Goal: Transaction & Acquisition: Book appointment/travel/reservation

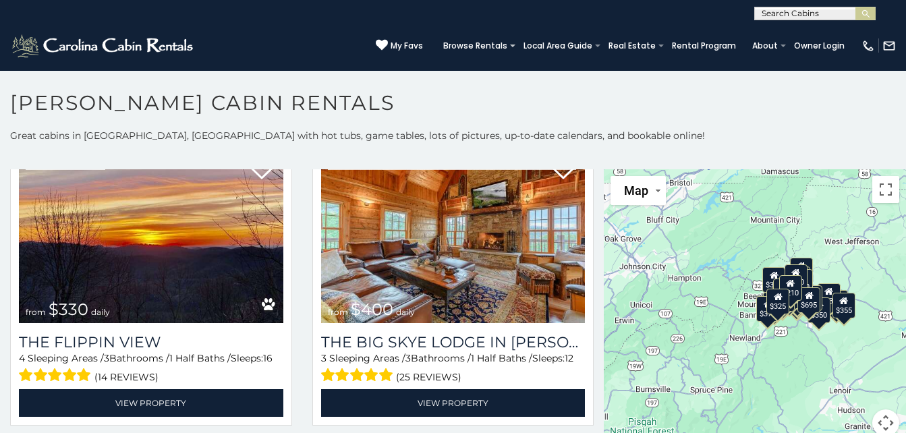
scroll to position [1579, 0]
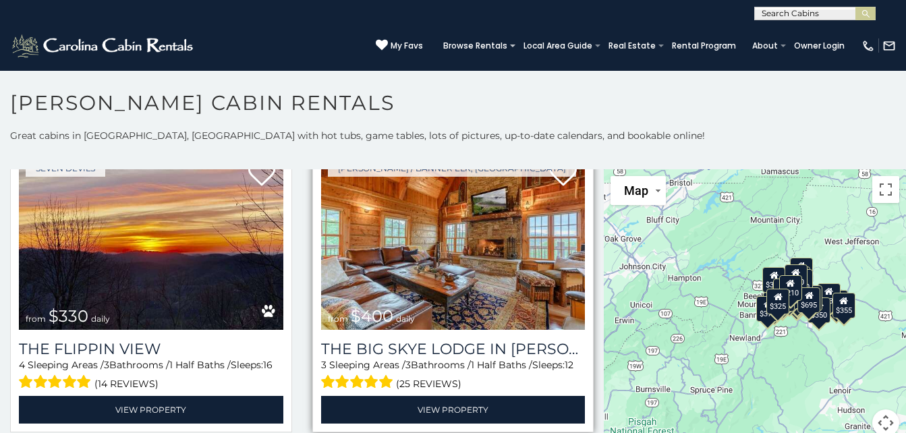
click at [447, 279] on img at bounding box center [453, 241] width 265 height 177
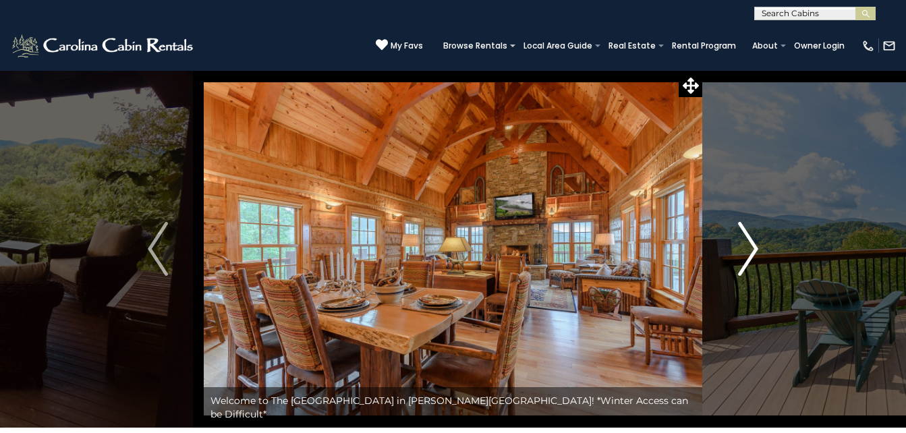
click at [742, 261] on img "Next" at bounding box center [748, 249] width 20 height 54
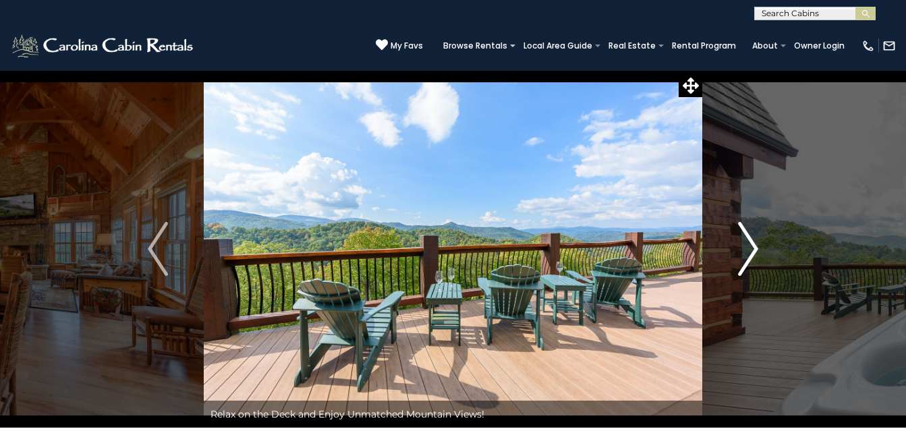
click at [751, 254] on img "Next" at bounding box center [748, 249] width 20 height 54
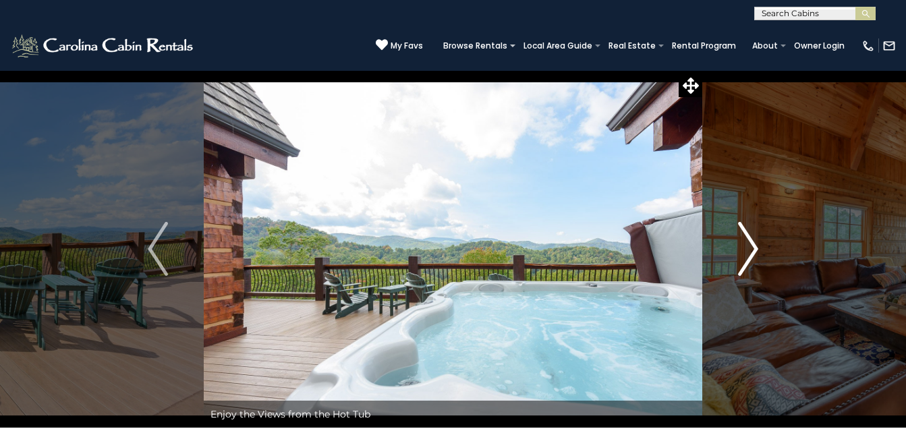
click at [755, 254] on img "Next" at bounding box center [748, 249] width 20 height 54
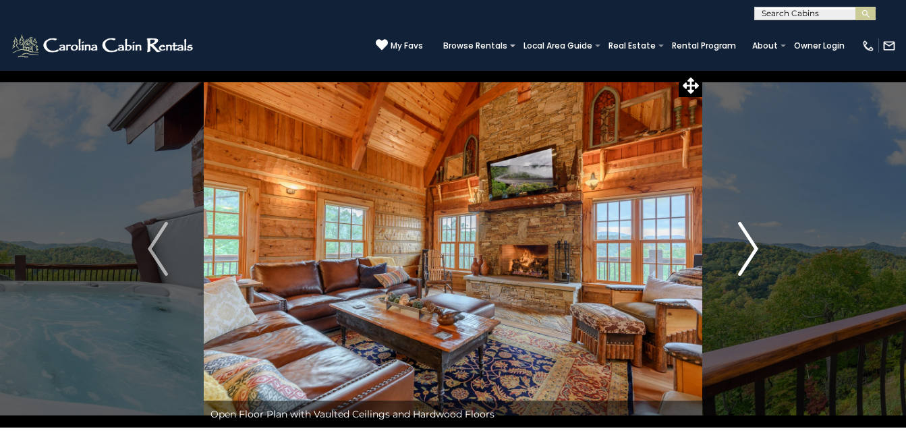
click at [748, 247] on img "Next" at bounding box center [748, 249] width 20 height 54
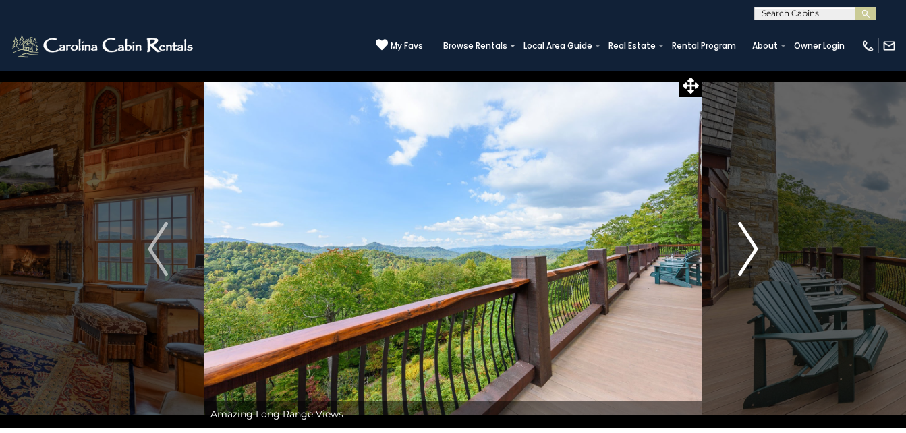
click at [753, 252] on img "Next" at bounding box center [748, 249] width 20 height 54
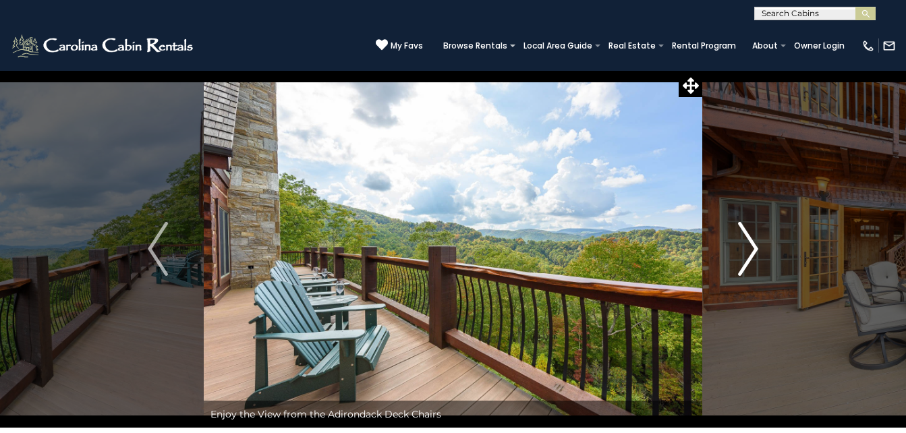
click at [756, 254] on img "Next" at bounding box center [748, 249] width 20 height 54
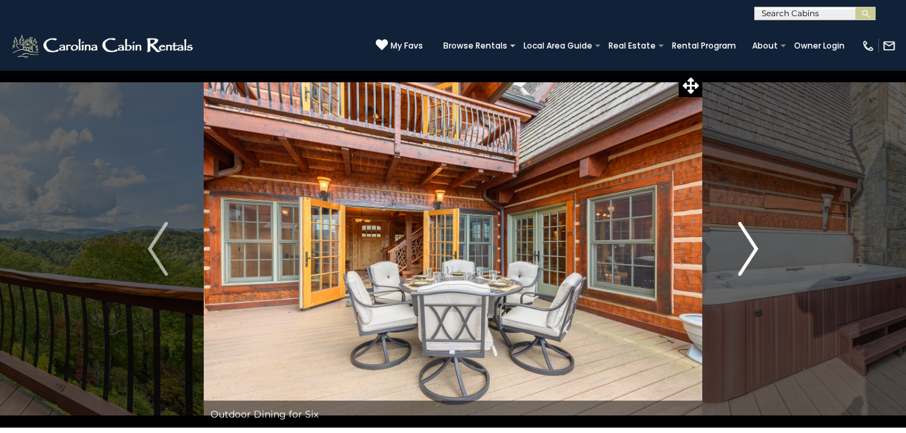
click at [744, 254] on img "Next" at bounding box center [748, 249] width 20 height 54
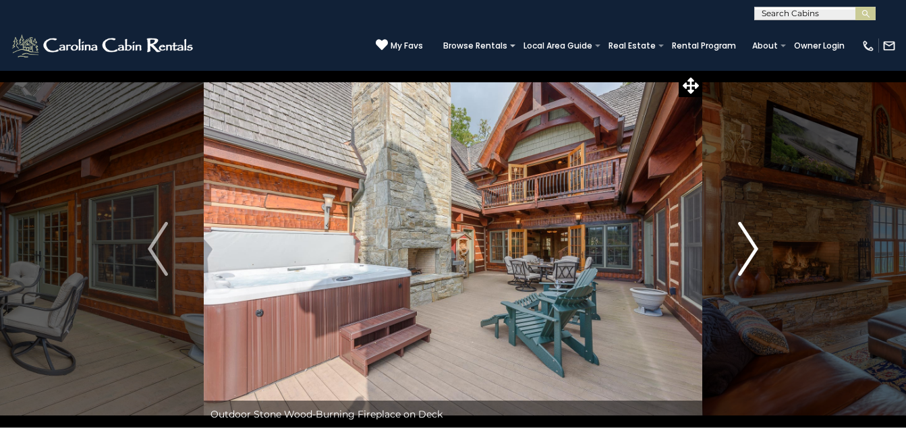
click at [745, 269] on img "Next" at bounding box center [748, 249] width 20 height 54
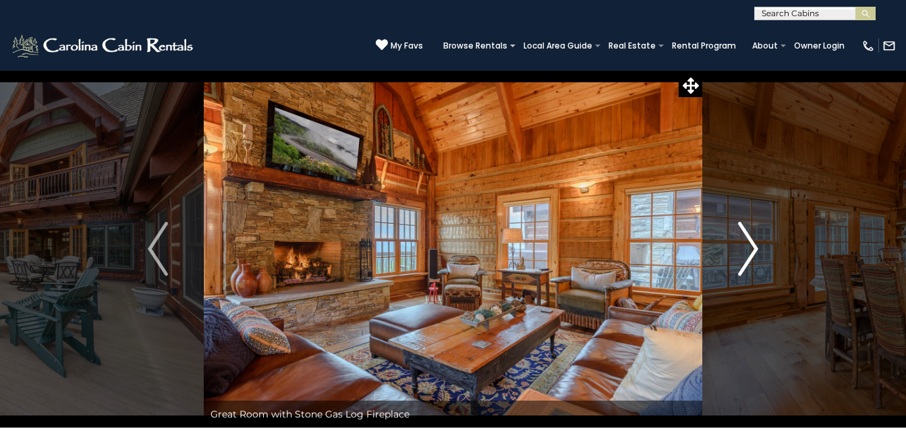
click at [754, 260] on img "Next" at bounding box center [748, 249] width 20 height 54
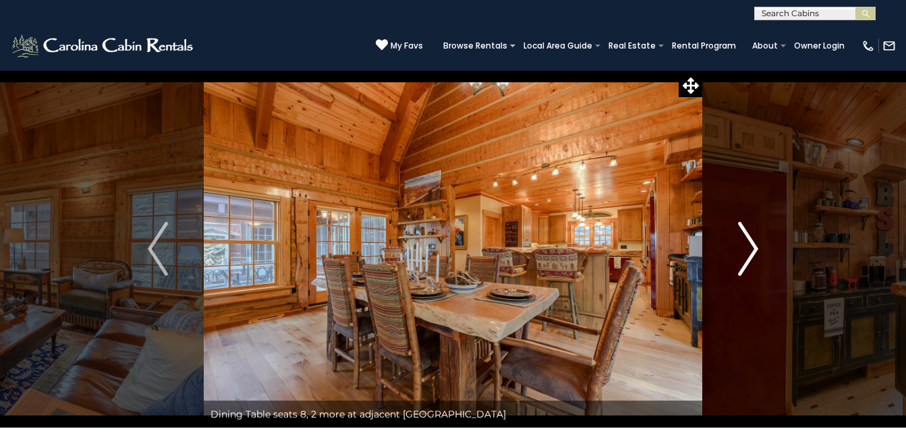
click at [750, 262] on img "Next" at bounding box center [748, 249] width 20 height 54
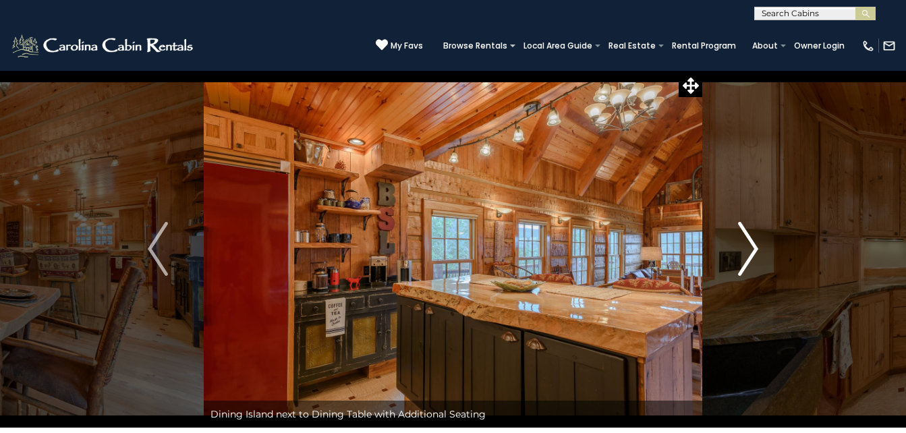
click at [743, 260] on img "Next" at bounding box center [748, 249] width 20 height 54
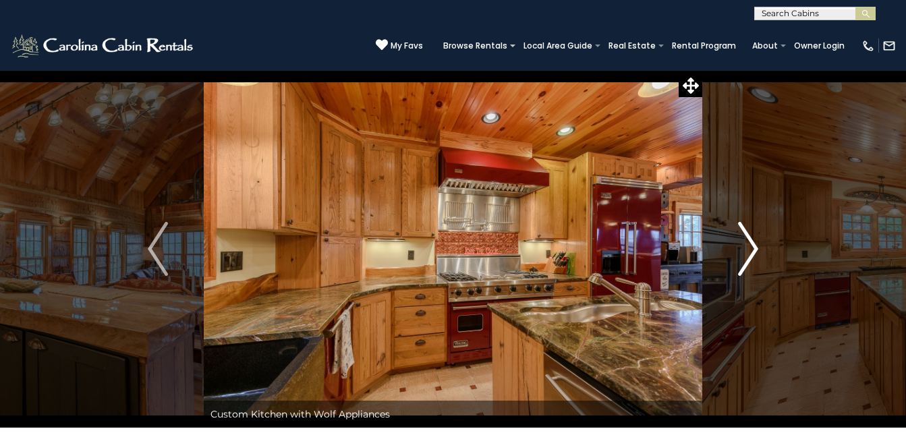
click at [755, 259] on img "Next" at bounding box center [748, 249] width 20 height 54
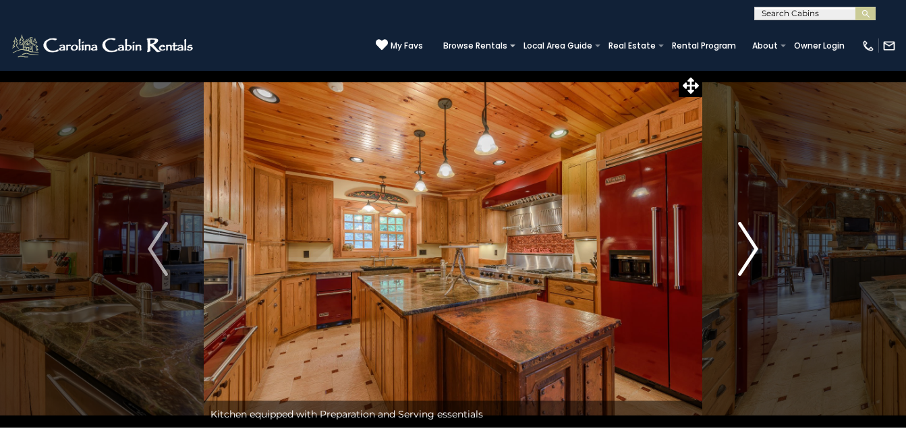
click at [746, 262] on img "Next" at bounding box center [748, 249] width 20 height 54
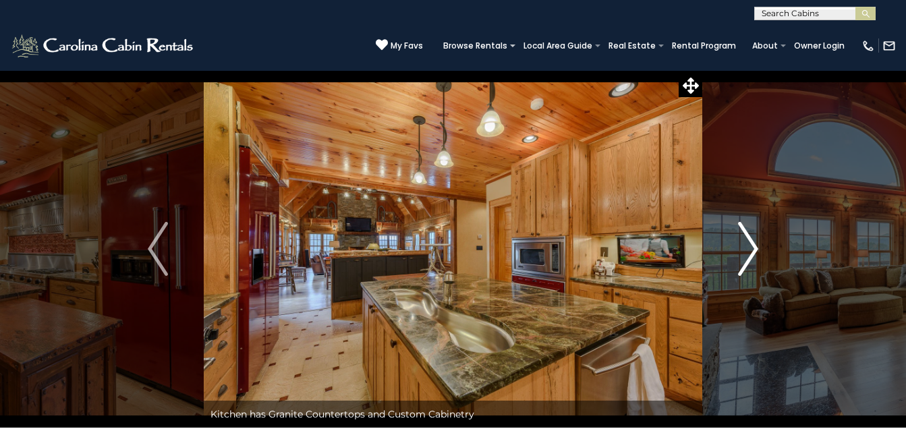
click at [753, 261] on img "Next" at bounding box center [748, 249] width 20 height 54
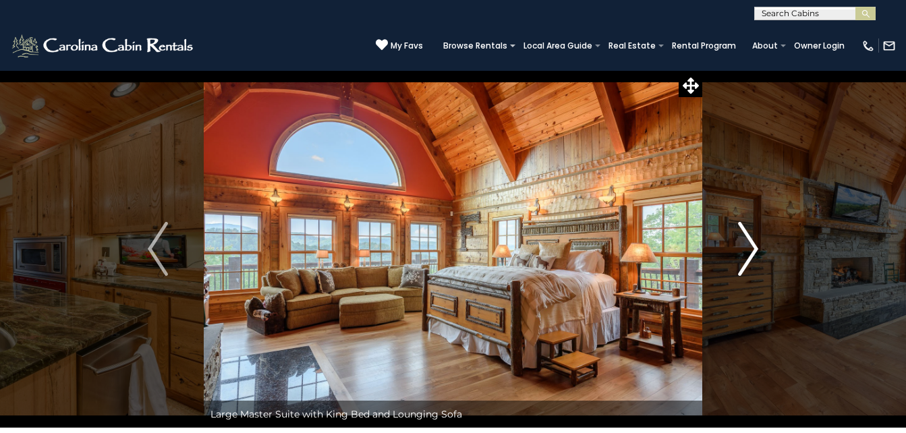
click at [759, 261] on button "Next" at bounding box center [749, 249] width 92 height 358
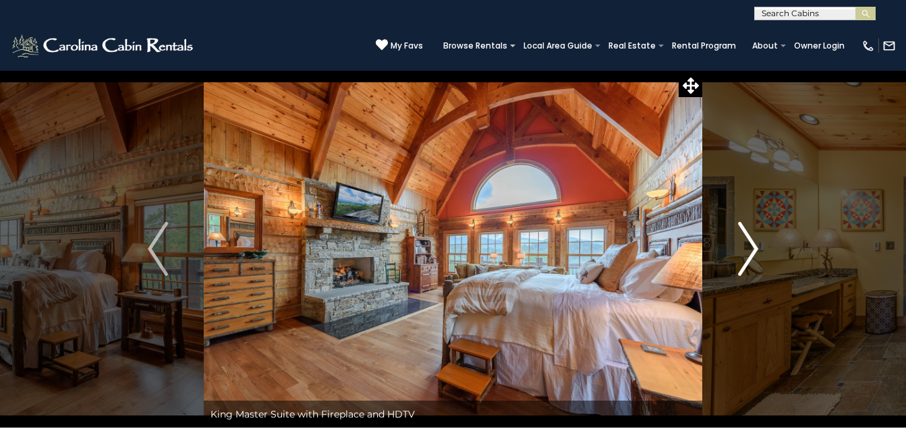
click at [760, 256] on button "Next" at bounding box center [749, 249] width 92 height 358
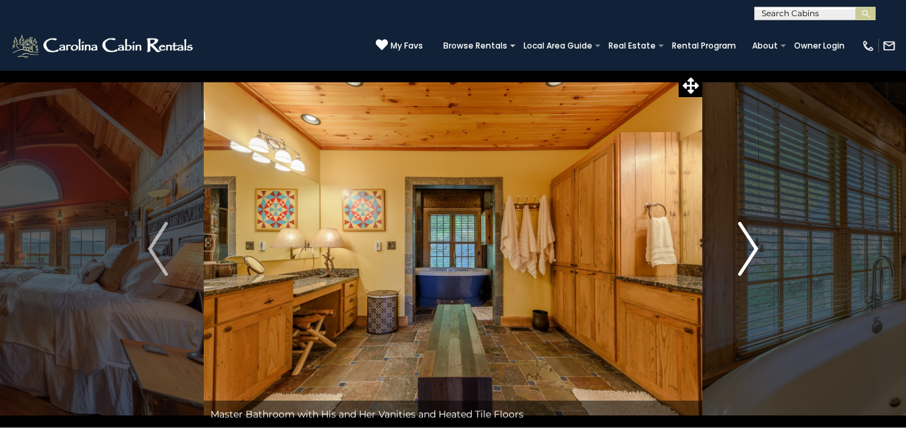
click at [754, 261] on img "Next" at bounding box center [748, 249] width 20 height 54
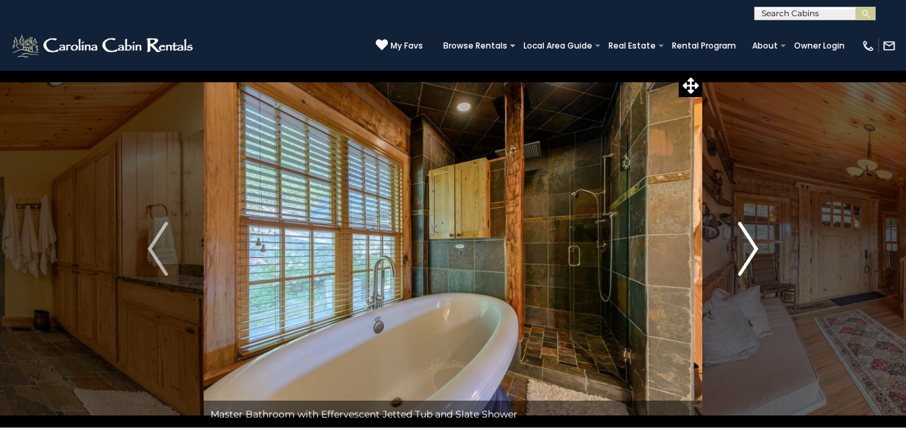
click at [753, 253] on img "Next" at bounding box center [748, 249] width 20 height 54
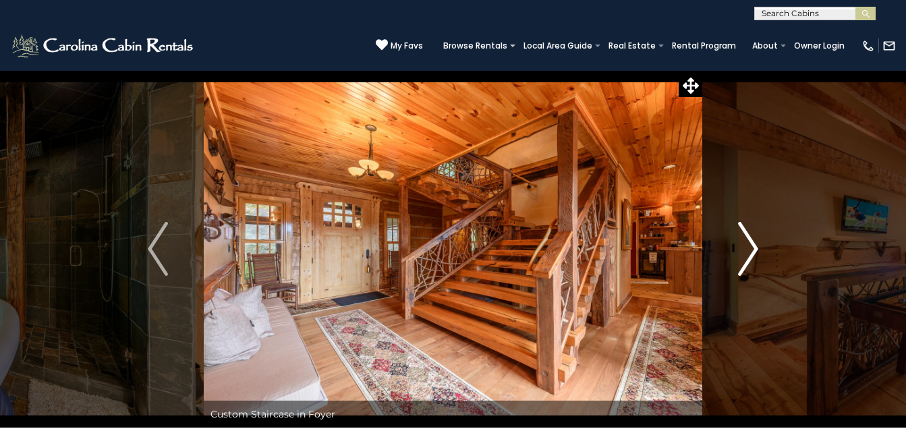
click at [765, 248] on button "Next" at bounding box center [749, 249] width 92 height 358
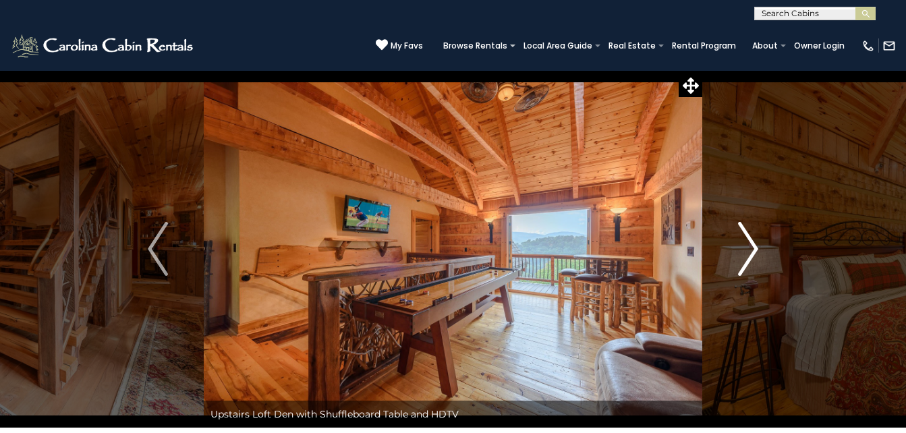
click at [755, 260] on img "Next" at bounding box center [748, 249] width 20 height 54
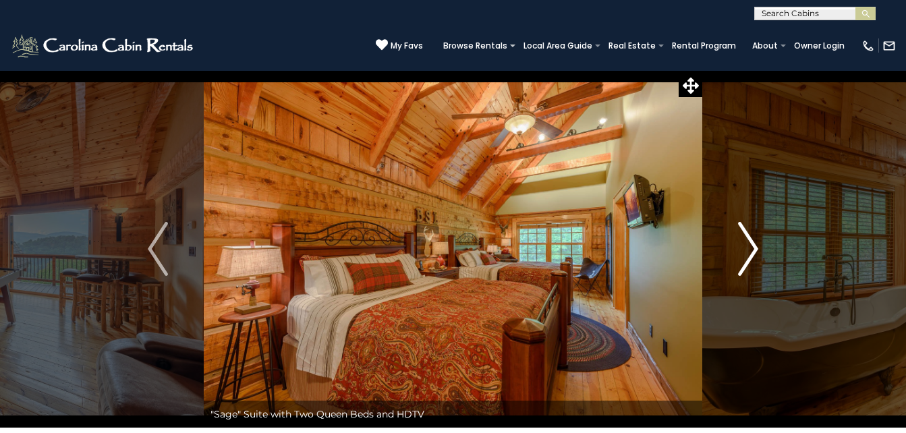
click at [746, 254] on img "Next" at bounding box center [748, 249] width 20 height 54
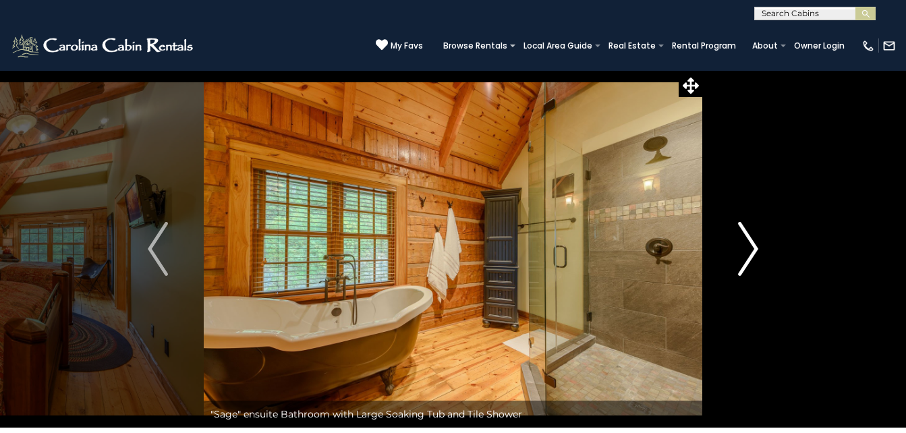
click at [749, 255] on img "Next" at bounding box center [748, 249] width 20 height 54
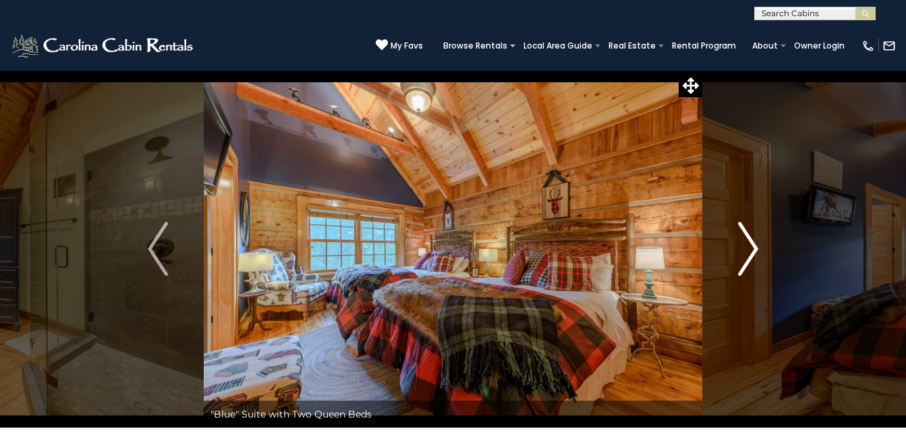
click at [763, 258] on button "Next" at bounding box center [749, 249] width 92 height 358
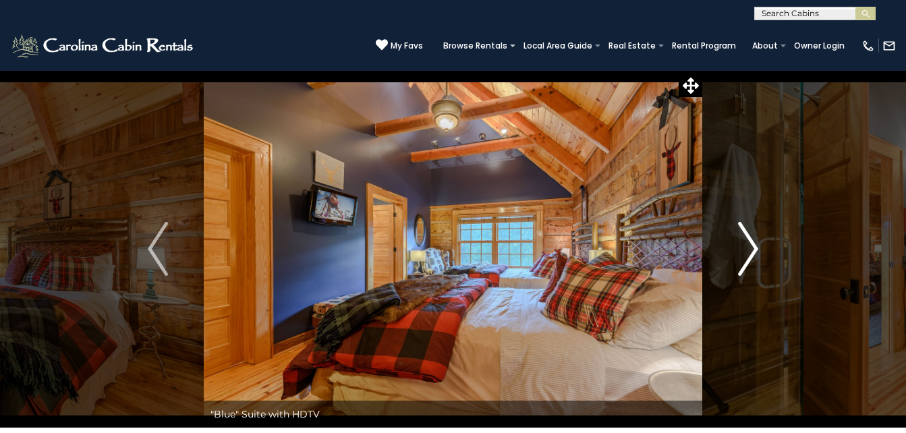
click at [755, 256] on img "Next" at bounding box center [748, 249] width 20 height 54
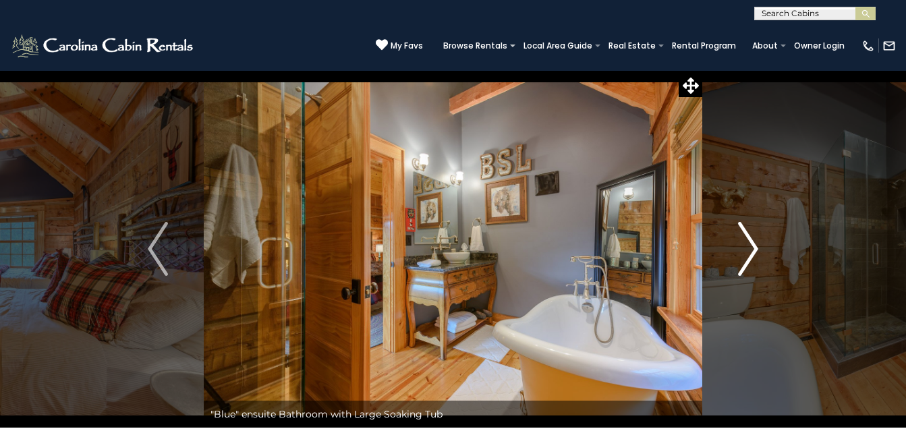
click at [763, 259] on button "Next" at bounding box center [749, 249] width 92 height 358
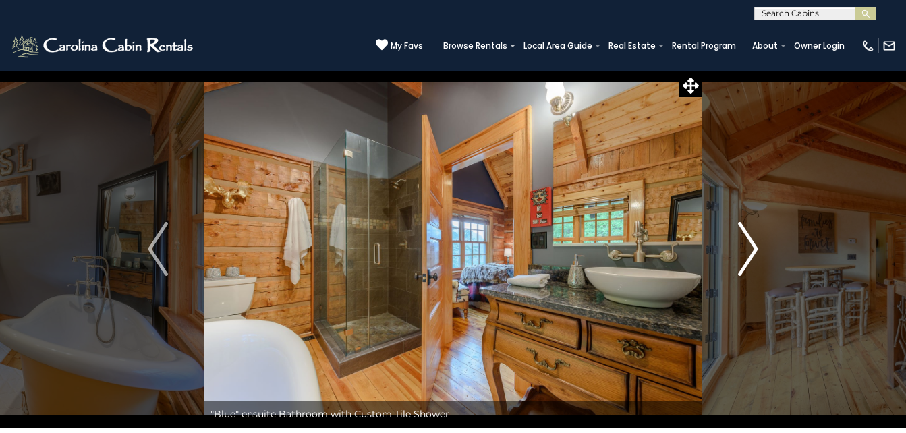
click at [759, 261] on img "Next" at bounding box center [748, 249] width 20 height 54
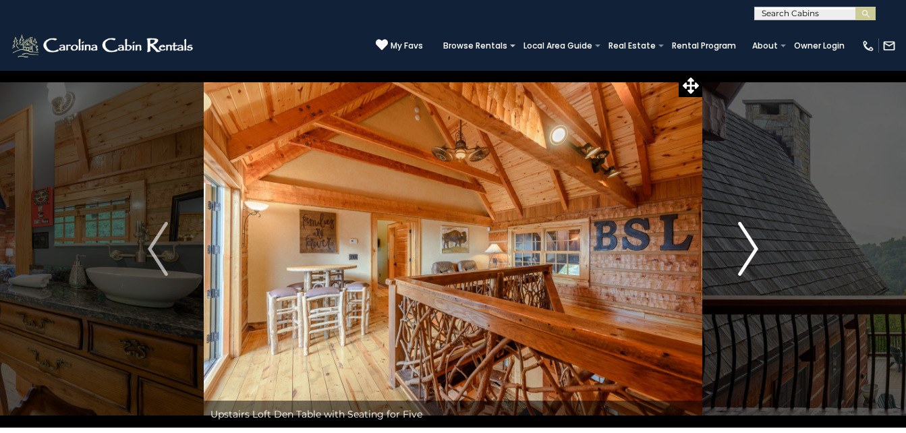
click at [751, 262] on img "Next" at bounding box center [748, 249] width 20 height 54
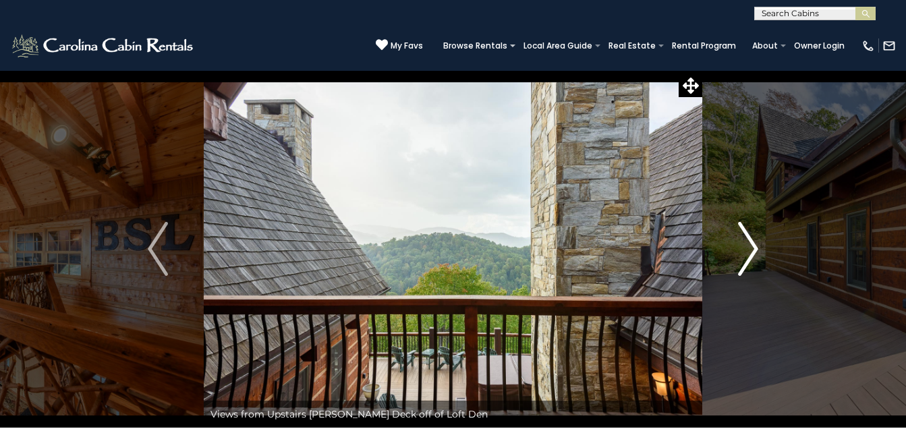
click at [757, 259] on img "Next" at bounding box center [748, 249] width 20 height 54
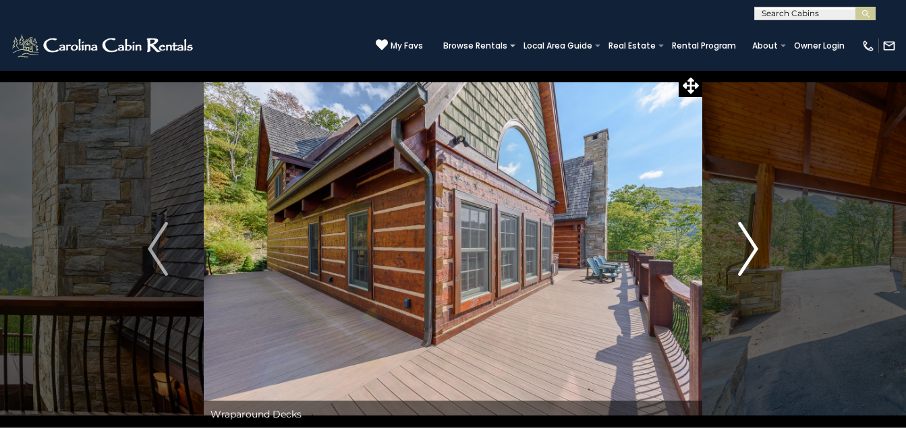
click at [766, 262] on button "Next" at bounding box center [749, 249] width 92 height 358
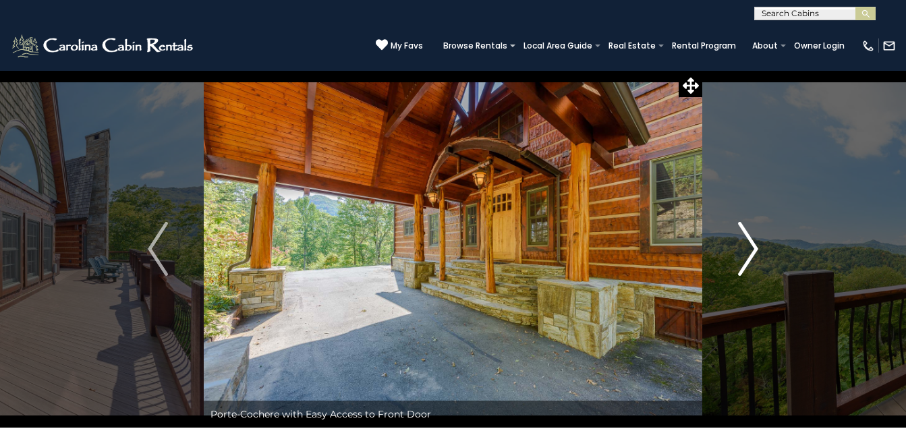
click at [757, 261] on img "Next" at bounding box center [748, 249] width 20 height 54
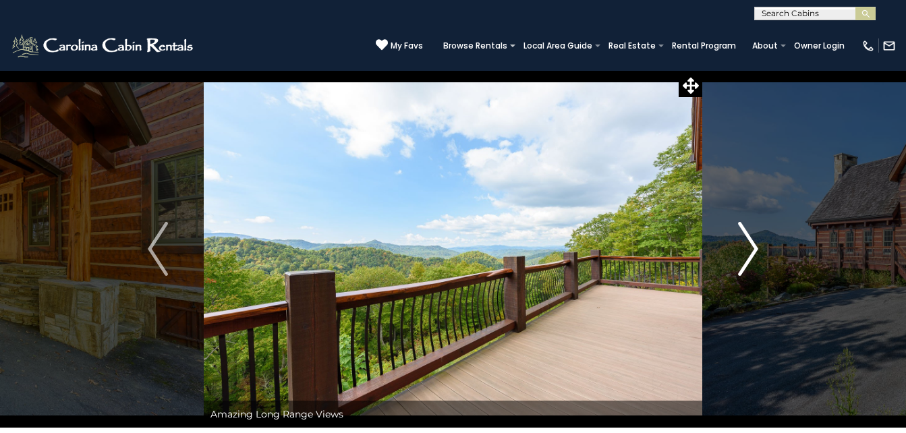
click at [760, 261] on button "Next" at bounding box center [749, 249] width 92 height 358
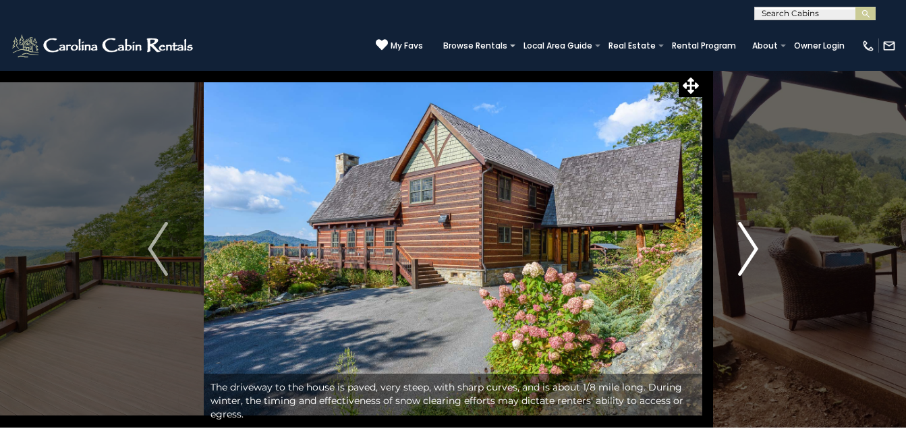
click at [753, 263] on img "Next" at bounding box center [748, 249] width 20 height 54
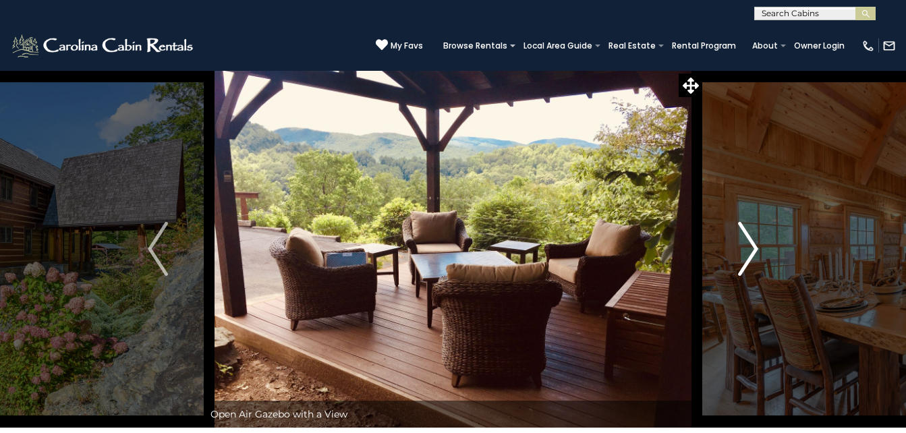
click at [757, 261] on img "Next" at bounding box center [748, 249] width 20 height 54
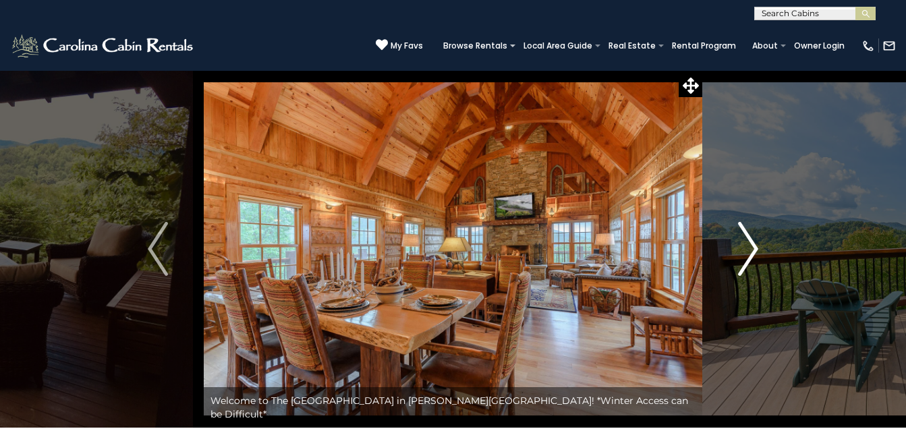
click at [762, 254] on button "Next" at bounding box center [749, 249] width 92 height 358
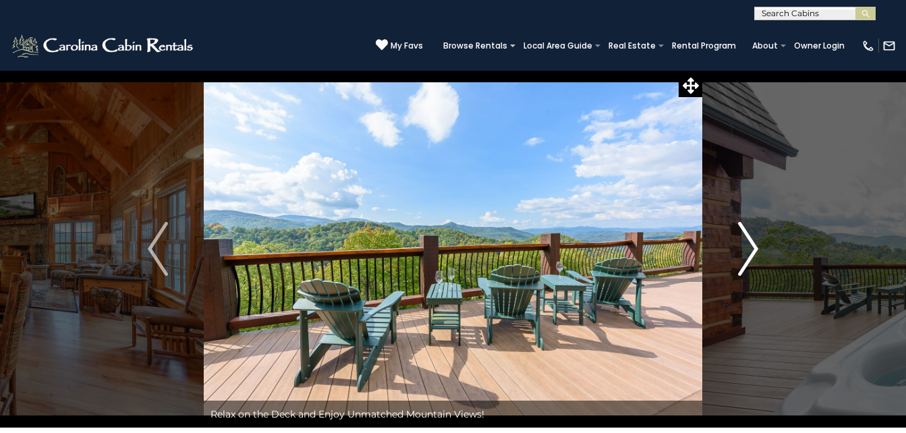
click at [755, 259] on img "Next" at bounding box center [748, 249] width 20 height 54
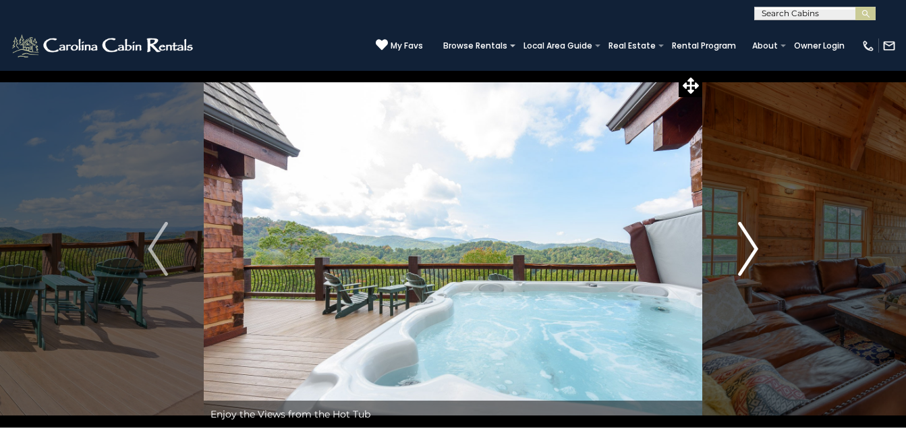
click at [757, 259] on img "Next" at bounding box center [748, 249] width 20 height 54
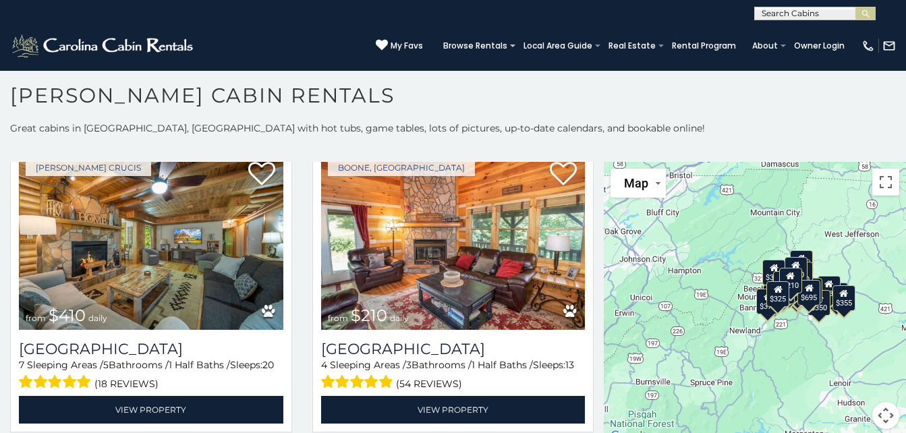
scroll to position [4013, 0]
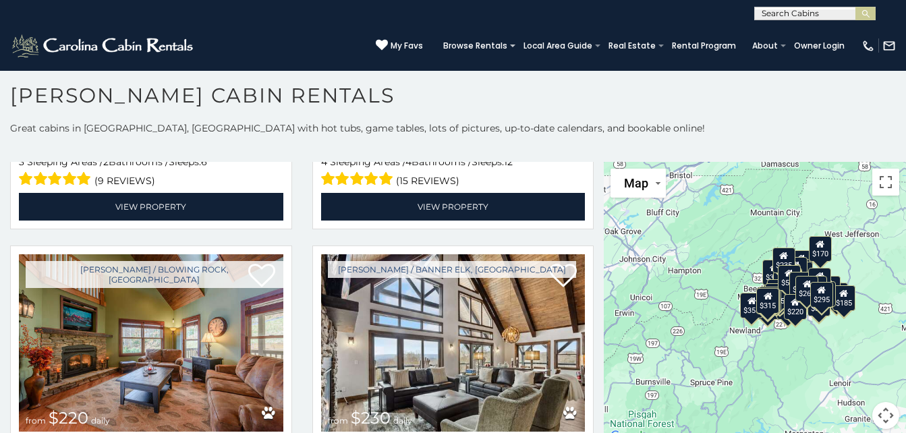
scroll to position [6343, 0]
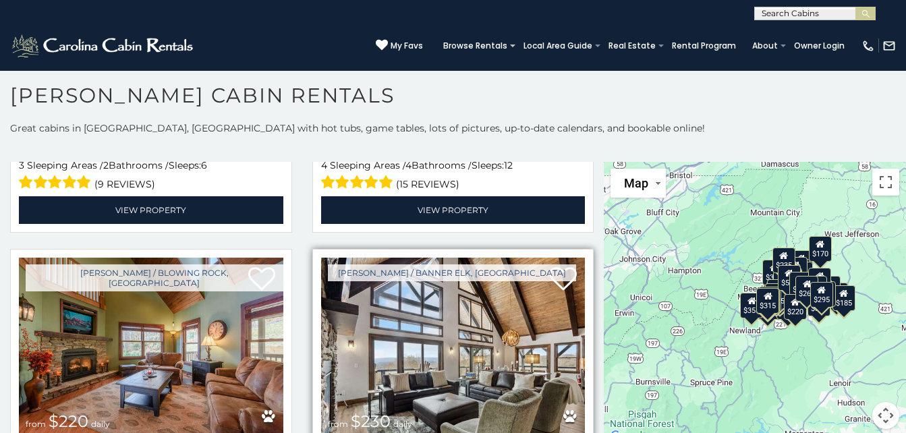
click at [424, 286] on img at bounding box center [453, 346] width 265 height 177
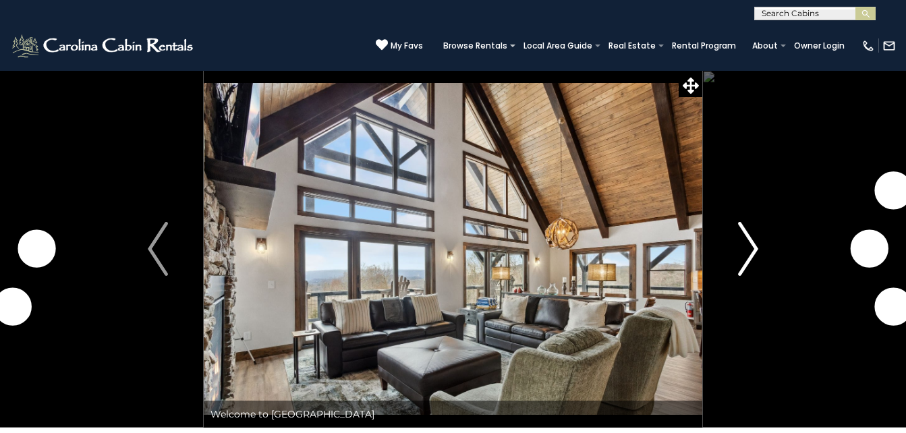
click at [761, 266] on button "Next" at bounding box center [749, 249] width 92 height 358
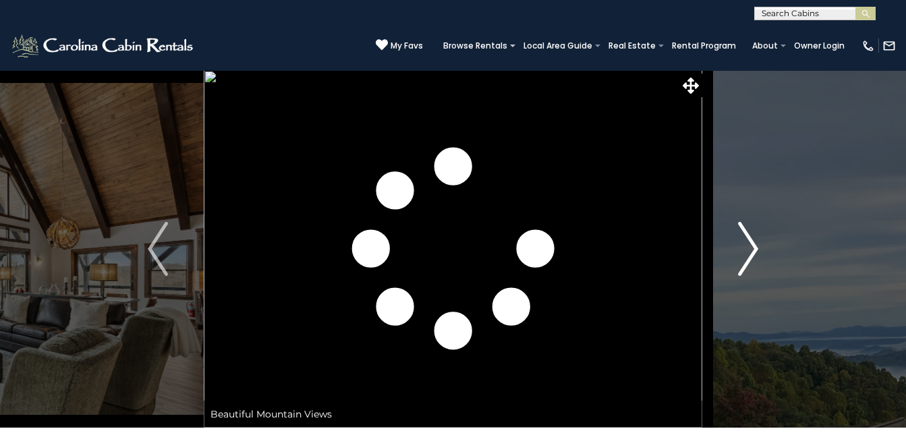
click at [751, 248] on img "Next" at bounding box center [748, 249] width 20 height 54
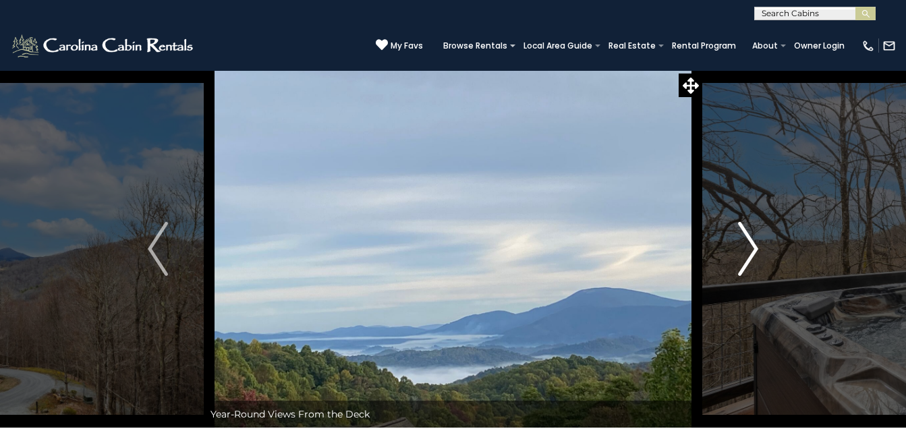
click at [751, 254] on img "Next" at bounding box center [748, 249] width 20 height 54
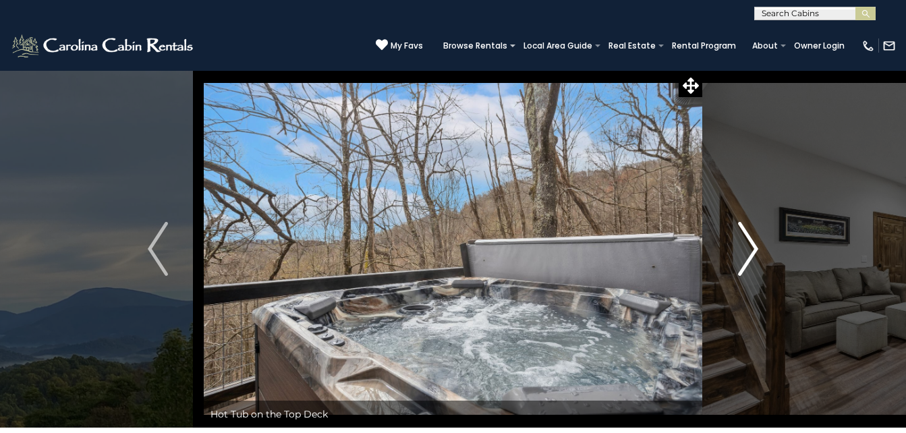
click at [751, 259] on img "Next" at bounding box center [748, 249] width 20 height 54
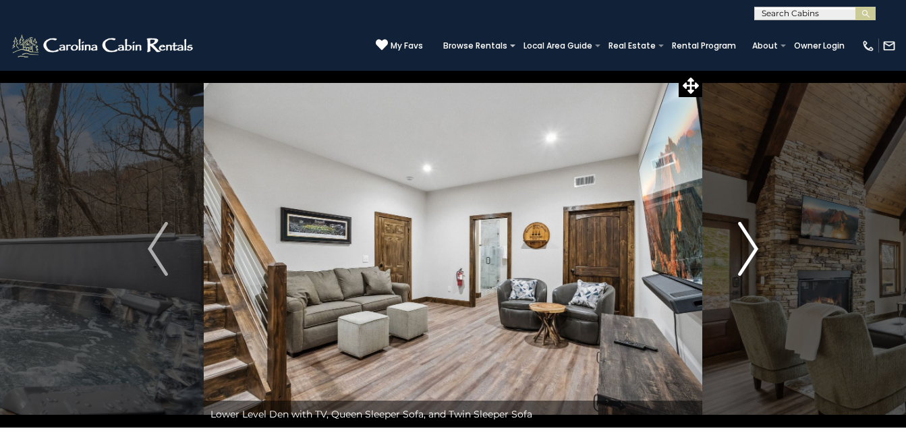
click at [760, 263] on button "Next" at bounding box center [749, 249] width 92 height 358
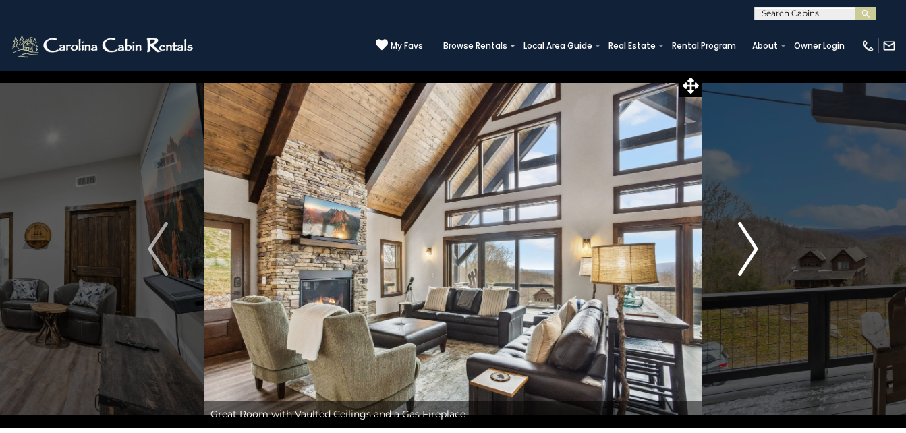
click at [758, 259] on img "Next" at bounding box center [748, 249] width 20 height 54
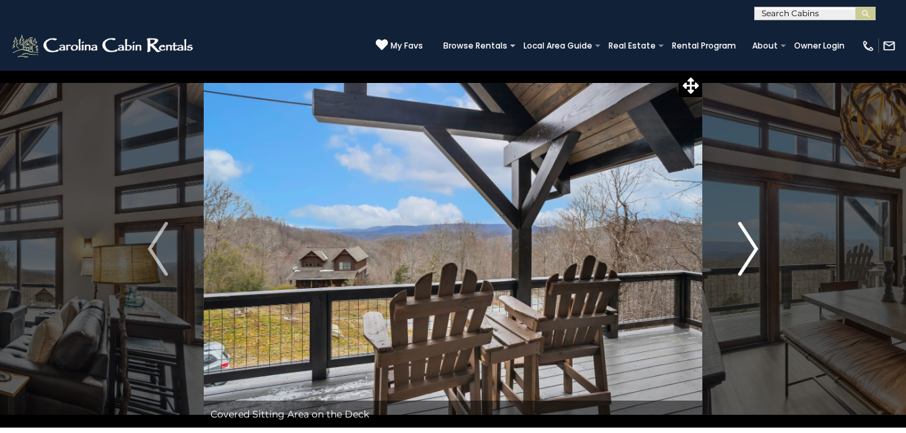
click at [762, 258] on button "Next" at bounding box center [749, 249] width 92 height 358
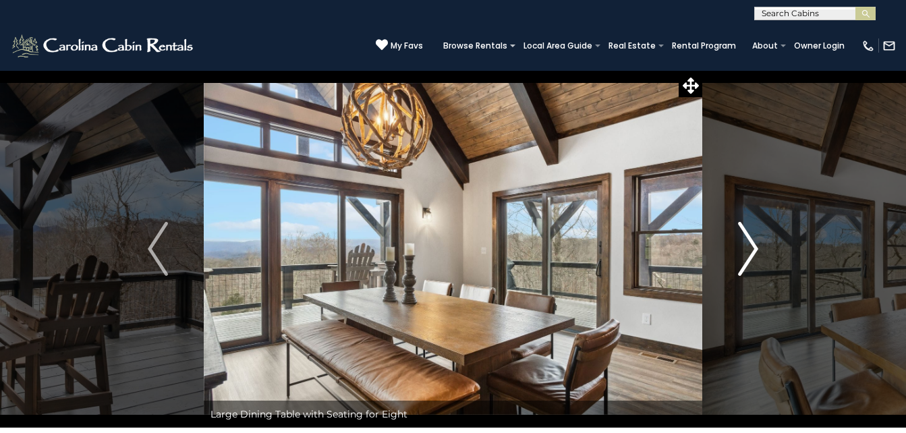
click at [761, 257] on button "Next" at bounding box center [749, 249] width 92 height 358
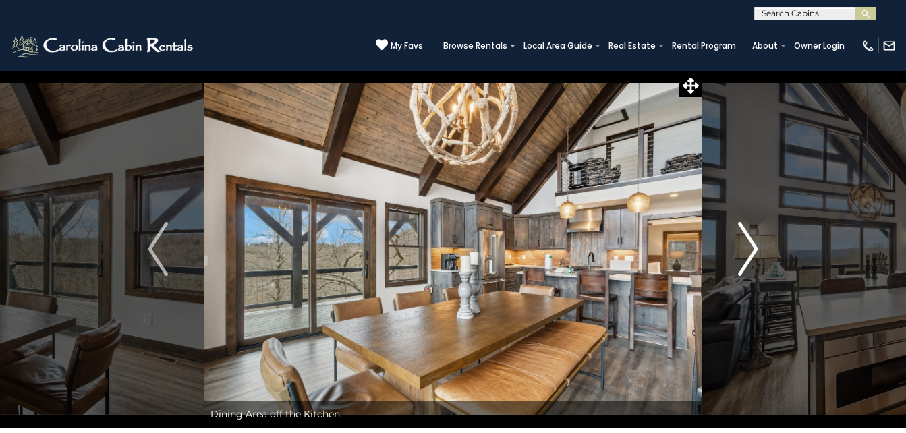
click at [763, 256] on button "Next" at bounding box center [749, 249] width 92 height 358
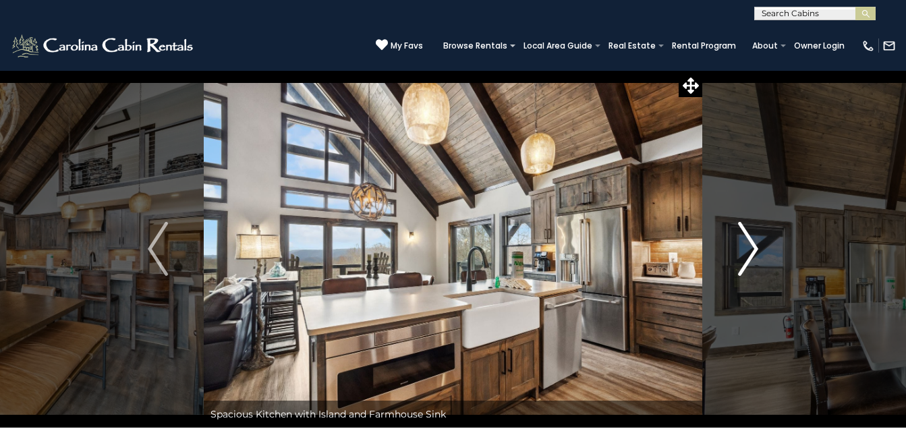
click at [767, 256] on button "Next" at bounding box center [749, 249] width 92 height 358
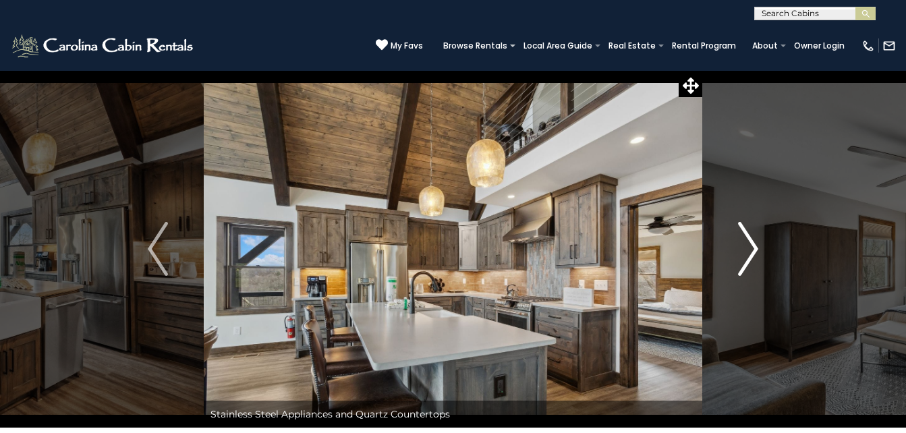
click at [751, 256] on img "Next" at bounding box center [748, 249] width 20 height 54
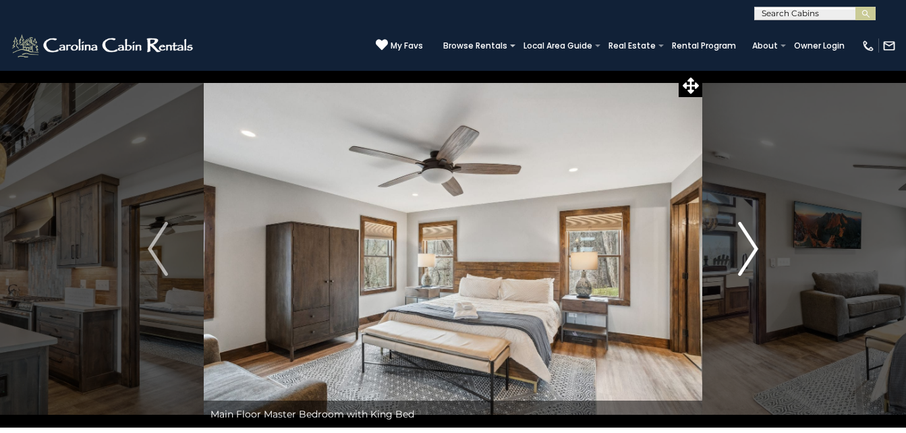
click at [753, 256] on img "Next" at bounding box center [748, 249] width 20 height 54
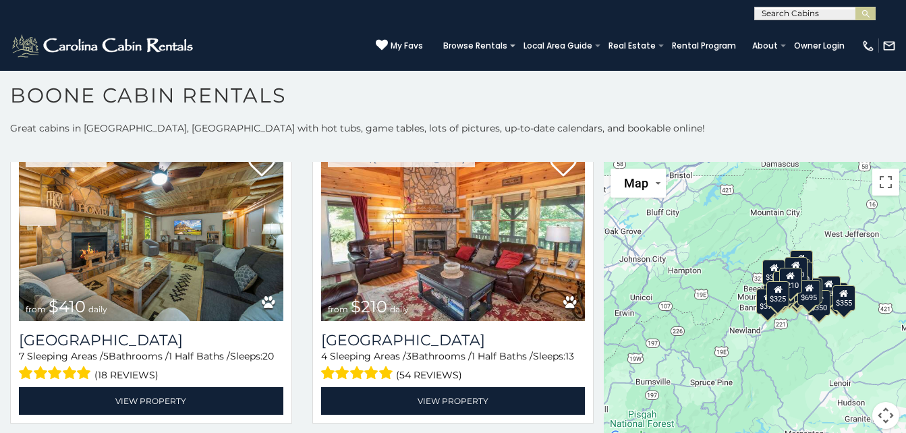
scroll to position [4023, 0]
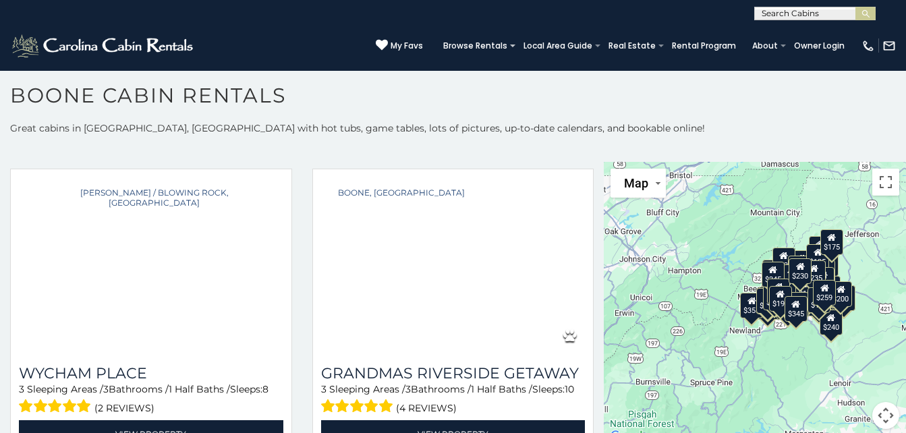
scroll to position [9474, 0]
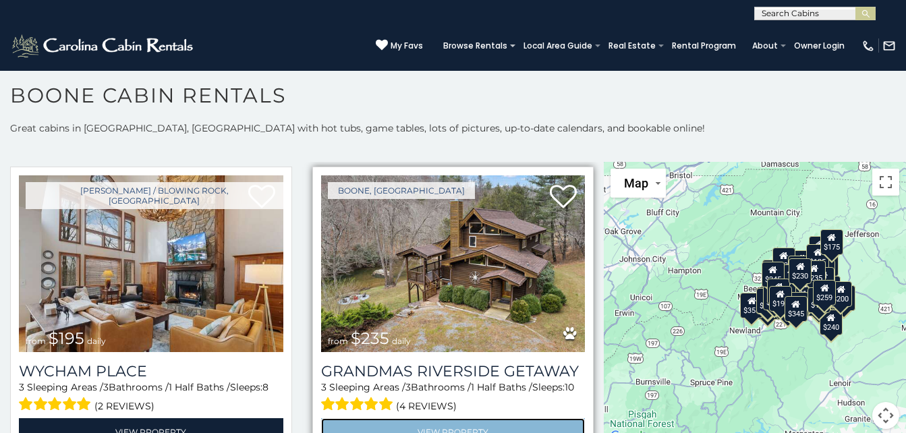
click at [435, 418] on link "View Property" at bounding box center [453, 432] width 265 height 28
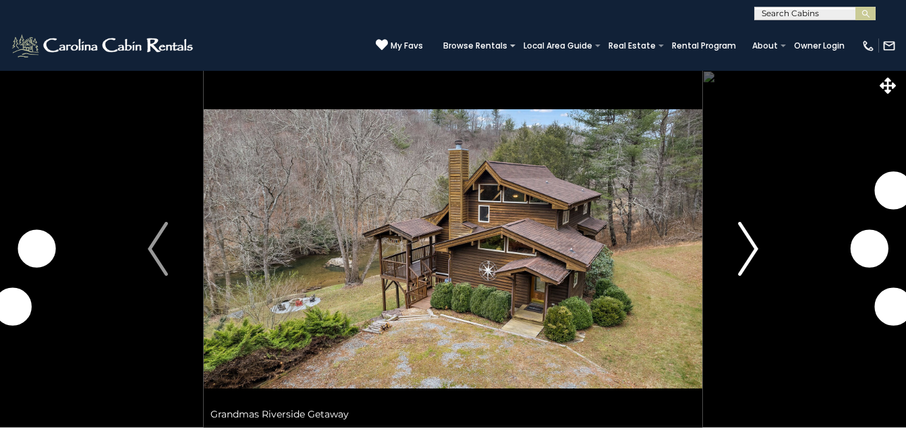
click at [782, 209] on button "Next" at bounding box center [749, 249] width 92 height 358
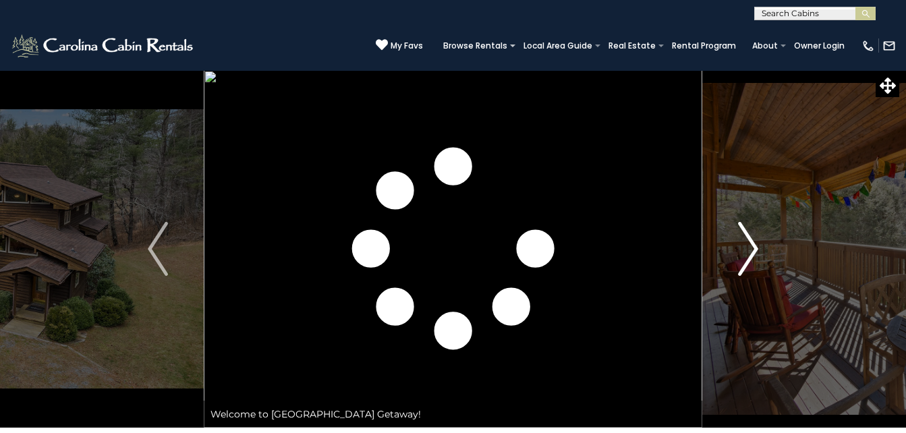
click at [744, 257] on img "Next" at bounding box center [748, 249] width 20 height 54
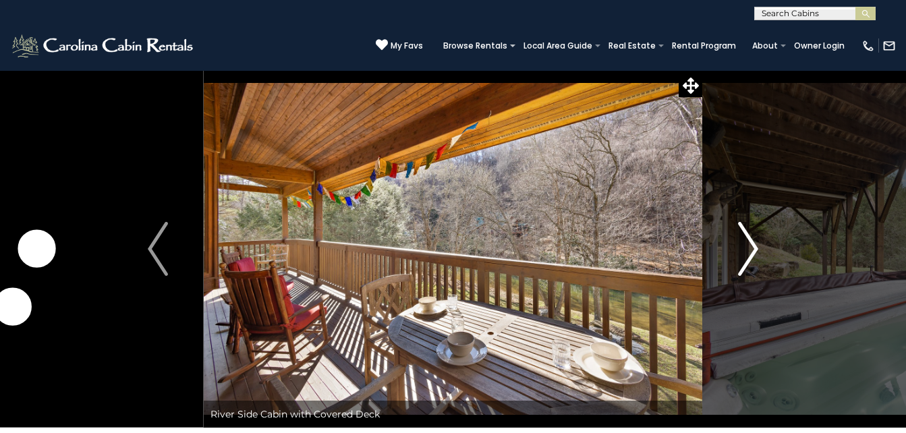
click at [751, 269] on img "Next" at bounding box center [748, 249] width 20 height 54
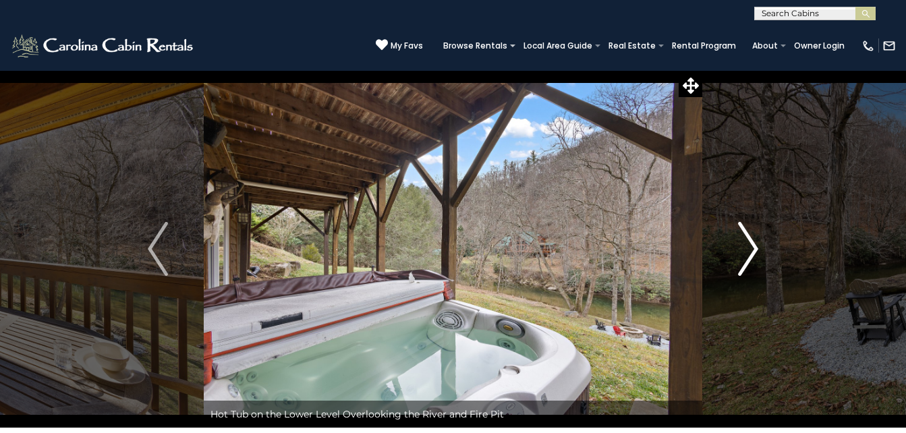
click at [742, 265] on img "Next" at bounding box center [748, 249] width 20 height 54
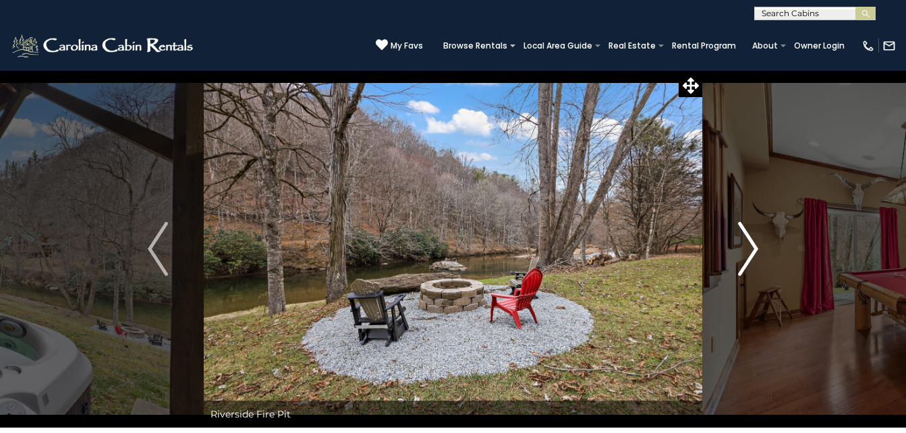
click at [751, 265] on img "Next" at bounding box center [748, 249] width 20 height 54
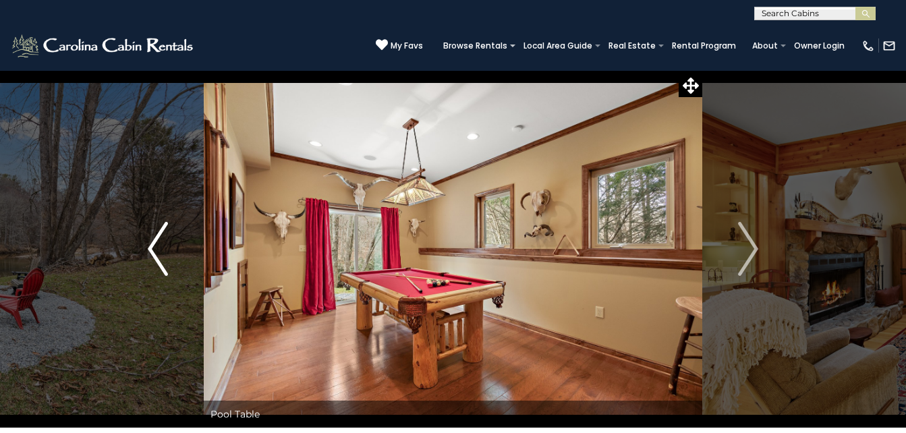
click at [157, 259] on img "Previous" at bounding box center [158, 249] width 20 height 54
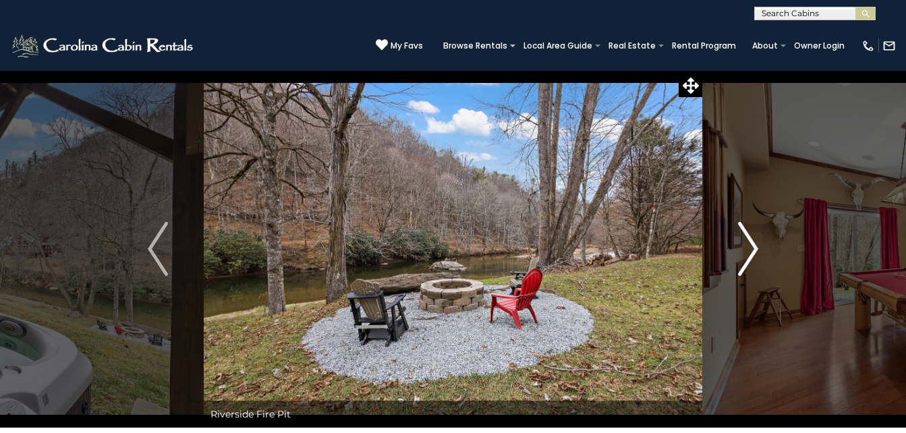
click at [749, 255] on img "Next" at bounding box center [748, 249] width 20 height 54
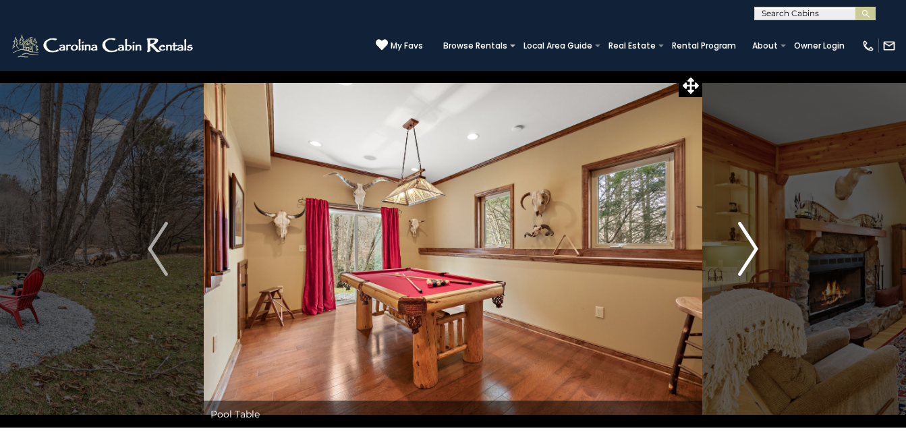
click at [744, 262] on img "Next" at bounding box center [748, 249] width 20 height 54
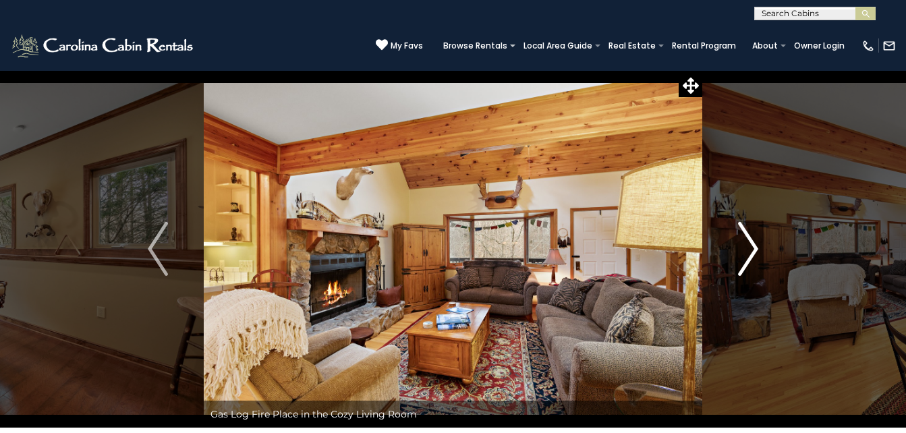
click at [750, 257] on img "Next" at bounding box center [748, 249] width 20 height 54
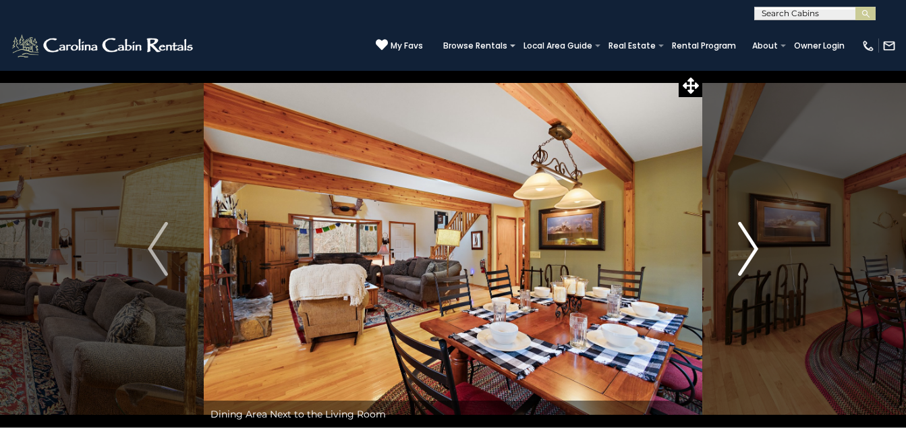
click at [753, 261] on img "Next" at bounding box center [748, 249] width 20 height 54
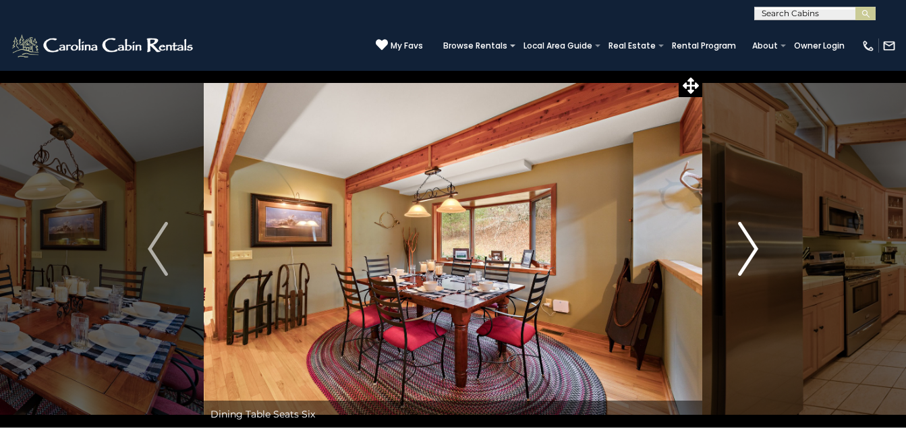
click at [750, 257] on img "Next" at bounding box center [748, 249] width 20 height 54
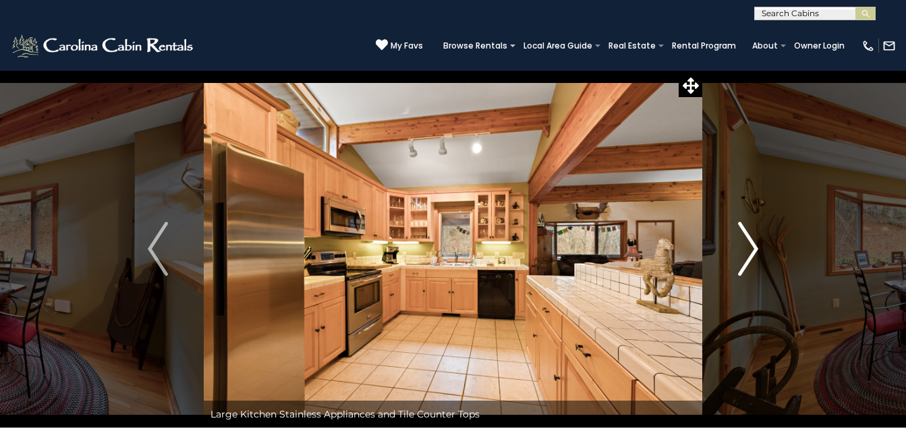
click at [750, 261] on img "Next" at bounding box center [748, 249] width 20 height 54
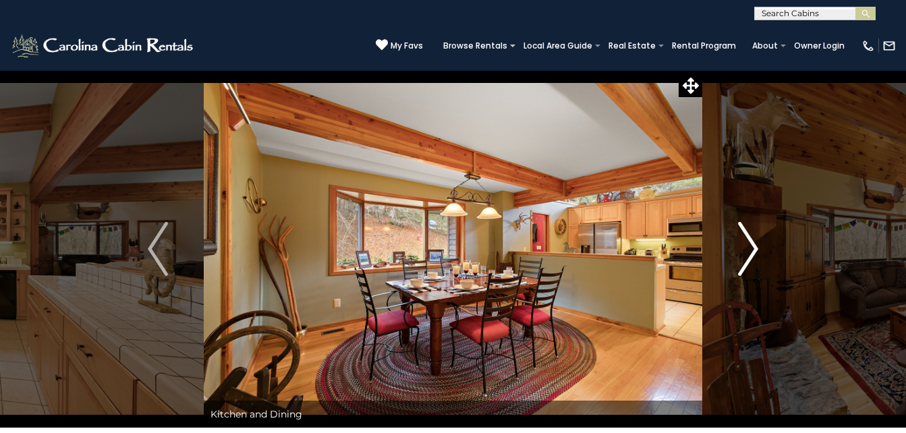
click at [760, 257] on button "Next" at bounding box center [749, 249] width 92 height 358
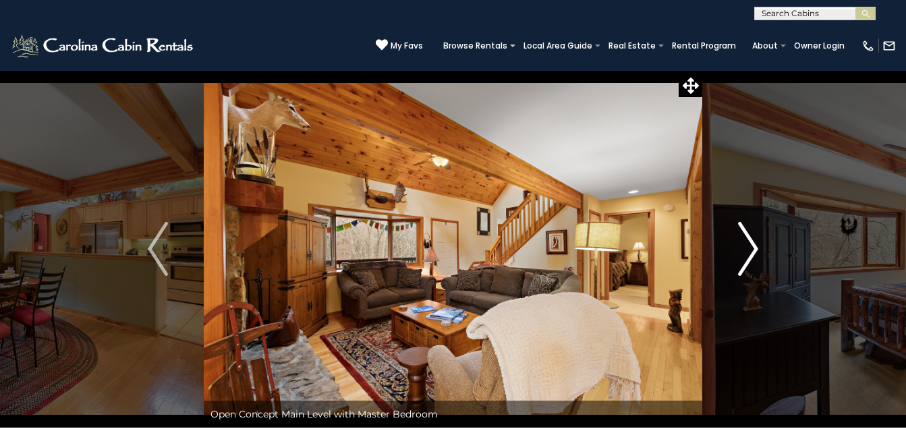
click at [753, 253] on img "Next" at bounding box center [748, 249] width 20 height 54
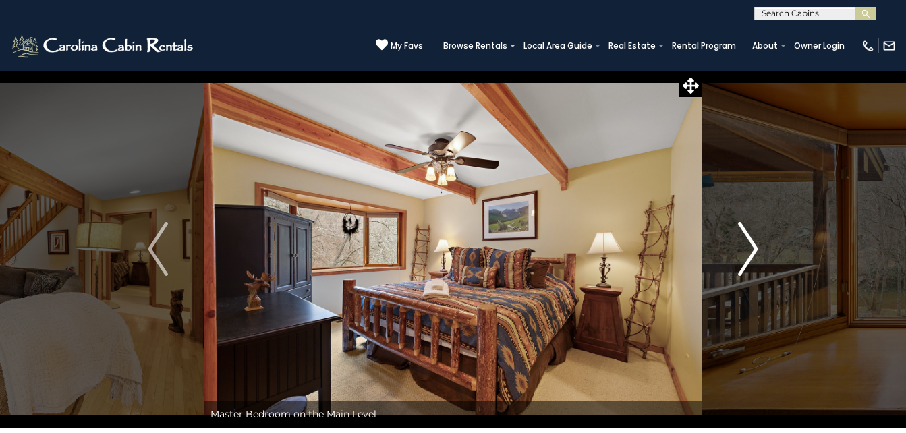
click at [758, 256] on img "Next" at bounding box center [748, 249] width 20 height 54
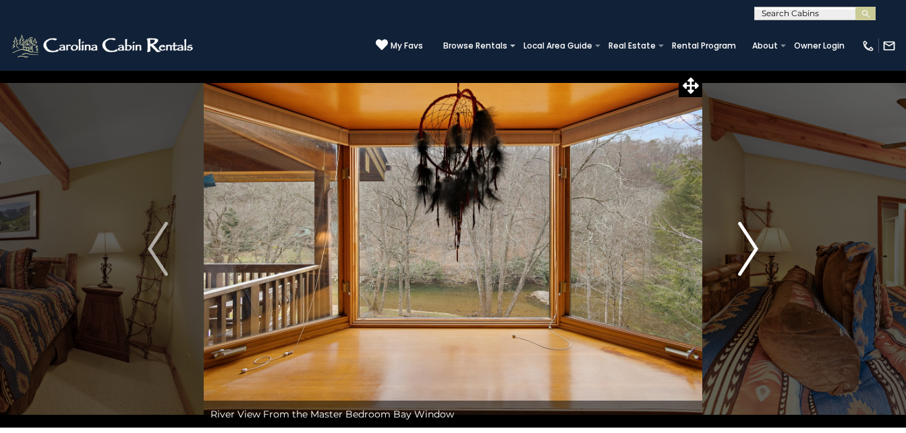
click at [750, 258] on img "Next" at bounding box center [748, 249] width 20 height 54
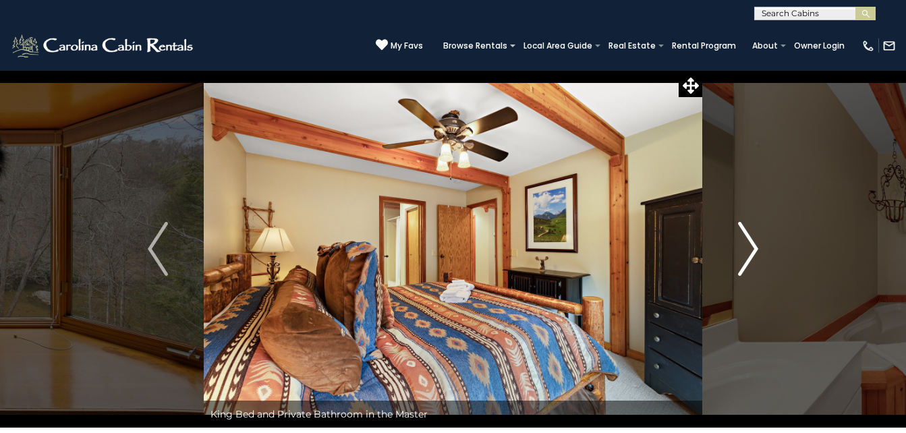
click at [751, 257] on img "Next" at bounding box center [748, 249] width 20 height 54
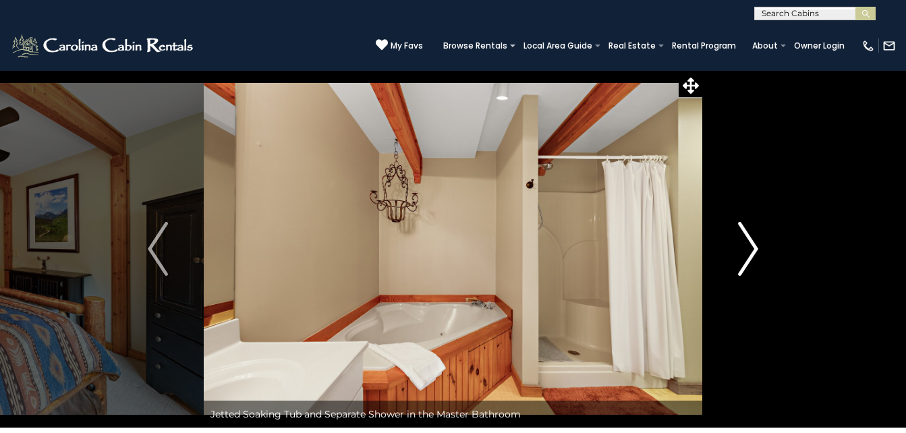
click at [757, 256] on img "Next" at bounding box center [748, 249] width 20 height 54
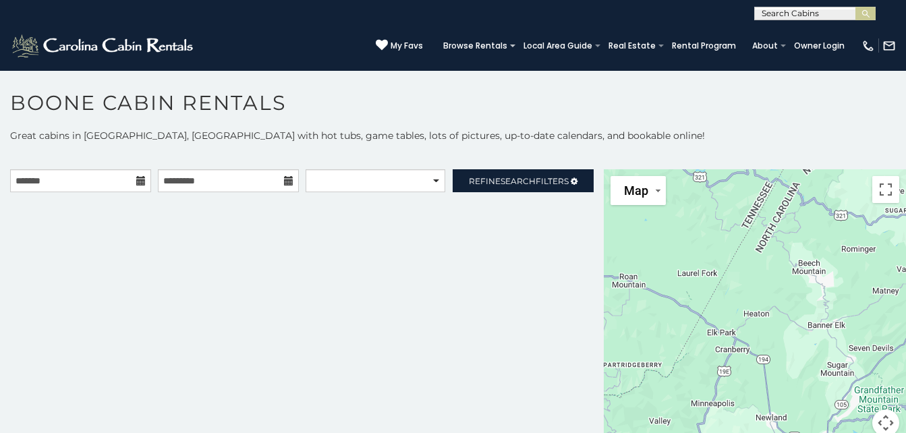
scroll to position [7, 0]
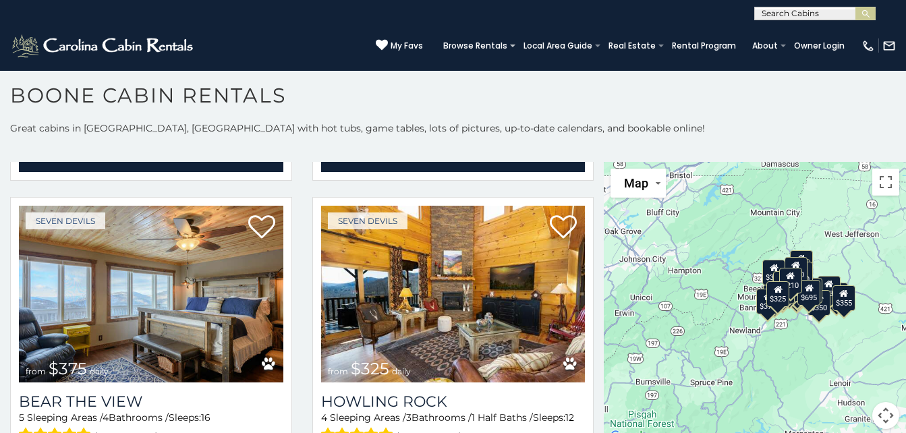
scroll to position [12, 0]
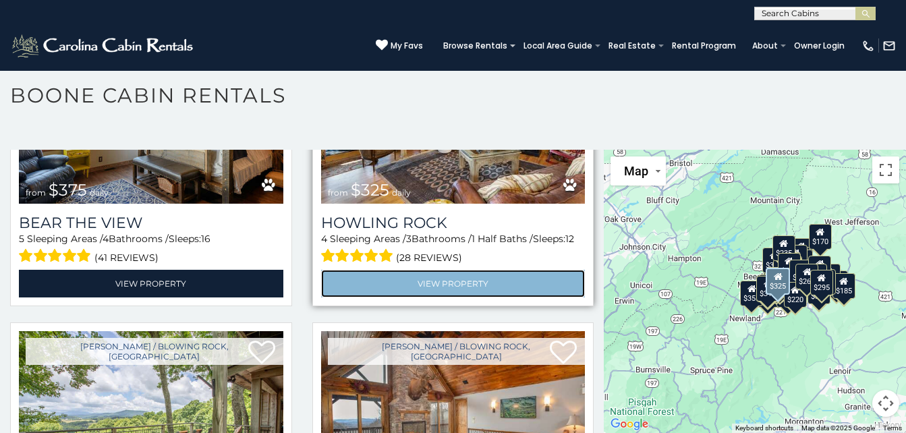
scroll to position [4461, 0]
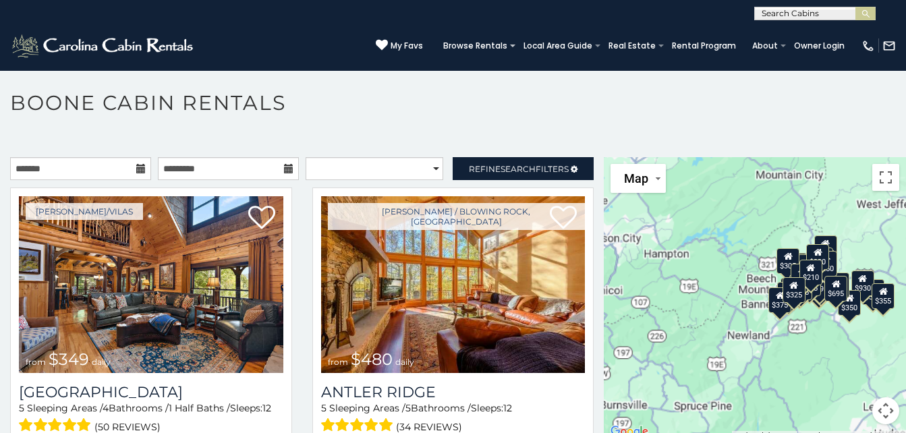
scroll to position [7, 0]
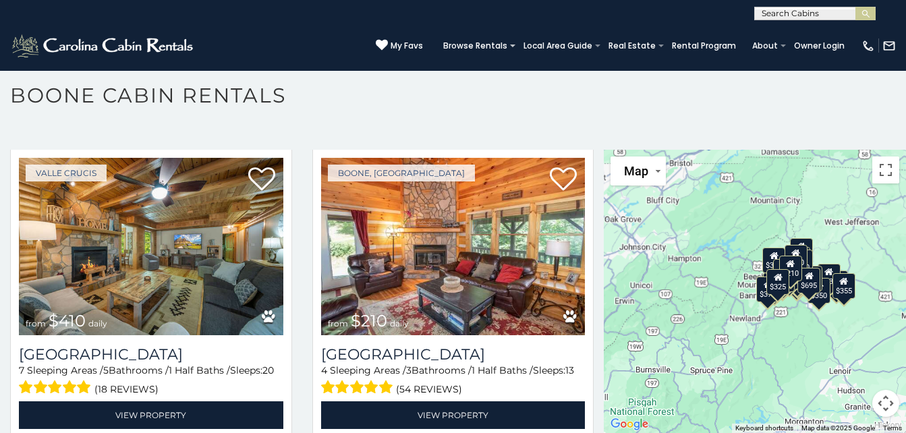
scroll to position [4262, 0]
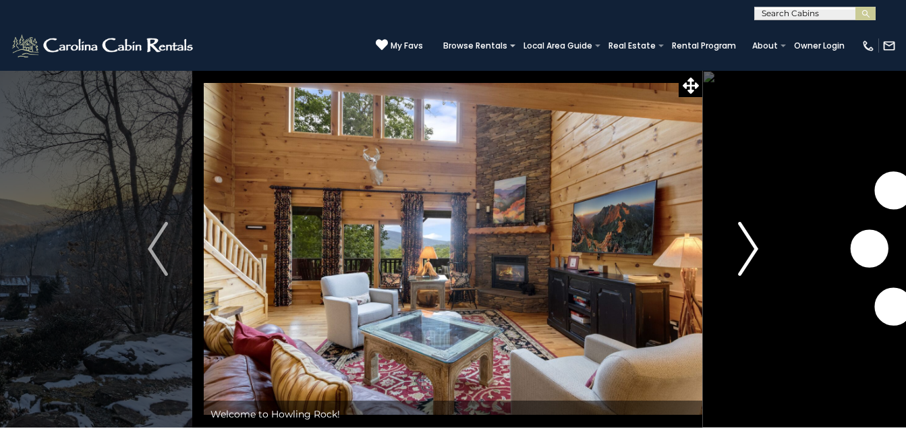
click at [746, 256] on img "Next" at bounding box center [748, 249] width 20 height 54
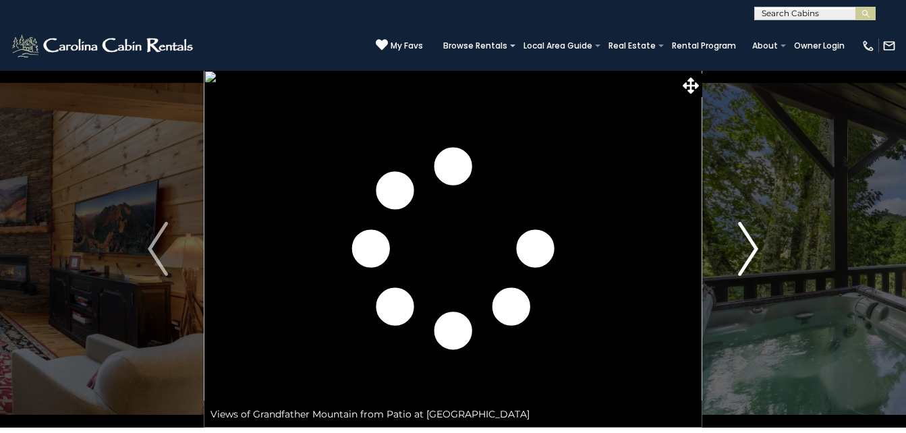
click at [757, 254] on img "Next" at bounding box center [748, 249] width 20 height 54
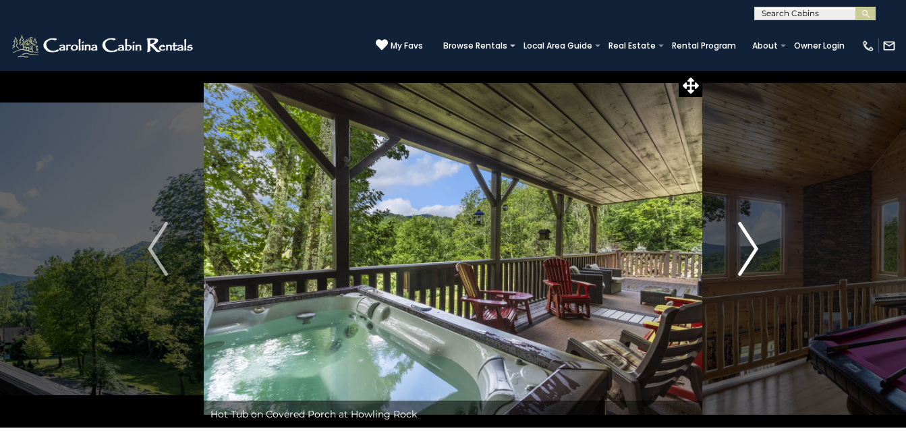
click at [754, 254] on img "Next" at bounding box center [748, 249] width 20 height 54
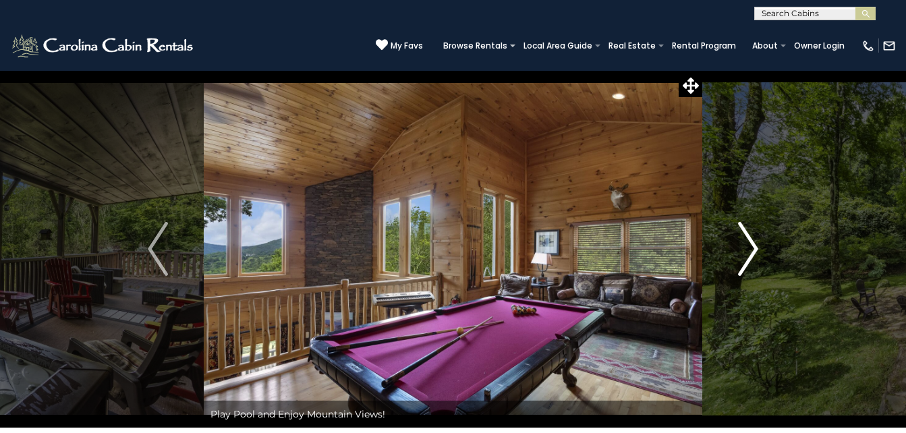
click at [753, 256] on img "Next" at bounding box center [748, 249] width 20 height 54
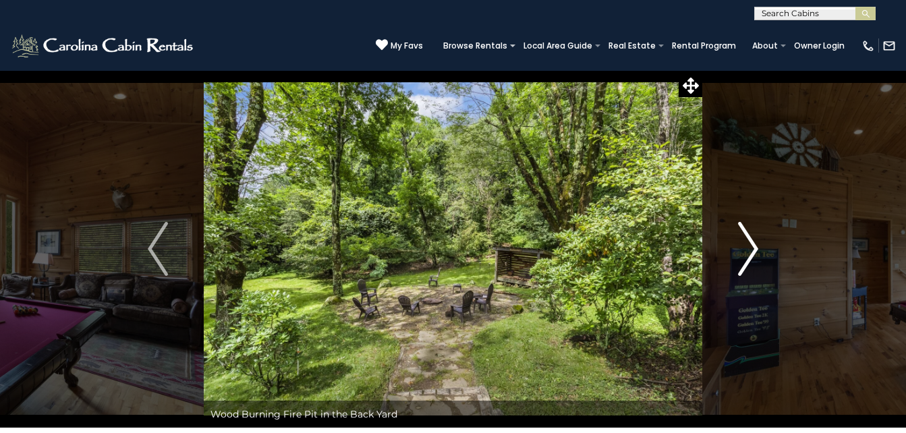
click at [758, 254] on img "Next" at bounding box center [748, 249] width 20 height 54
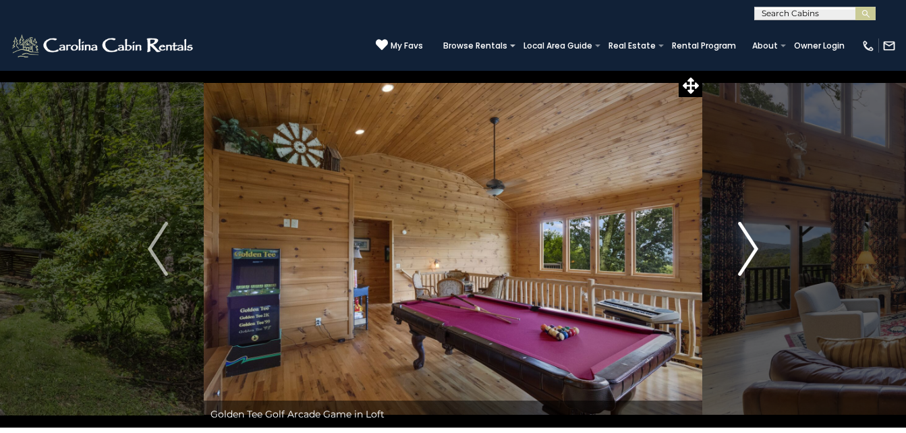
click at [762, 256] on button "Next" at bounding box center [749, 249] width 92 height 358
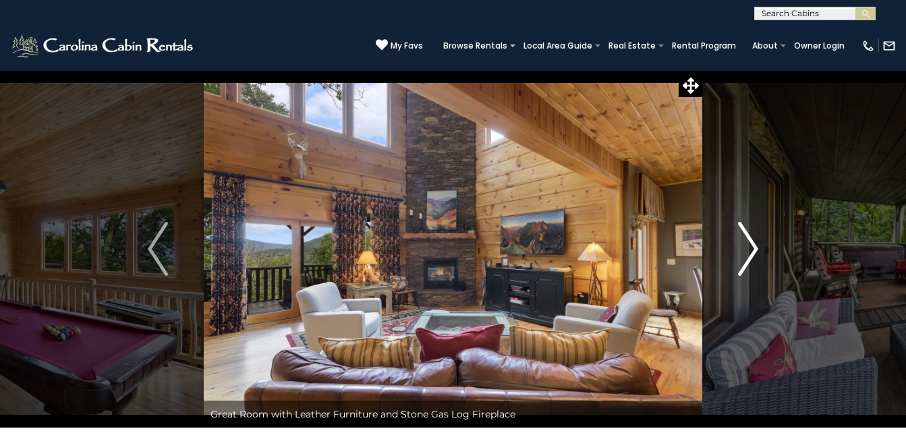
click at [757, 255] on img "Next" at bounding box center [748, 249] width 20 height 54
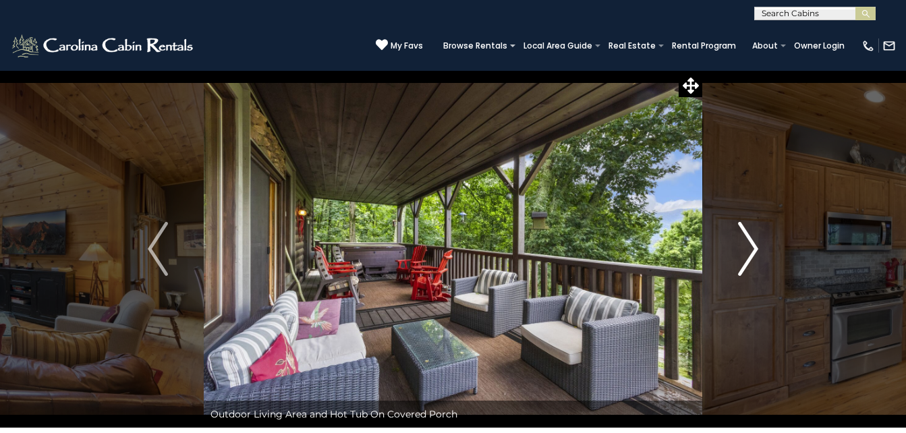
click at [767, 251] on button "Next" at bounding box center [749, 249] width 92 height 358
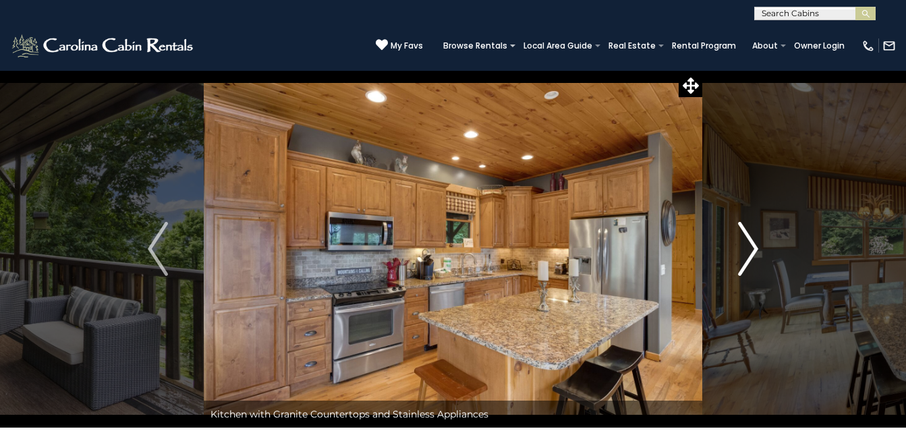
click at [765, 260] on button "Next" at bounding box center [749, 249] width 92 height 358
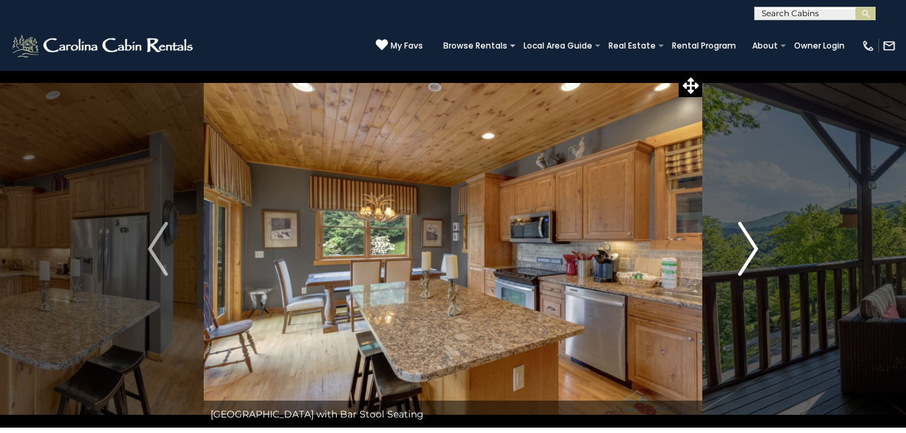
click at [753, 253] on img "Next" at bounding box center [748, 249] width 20 height 54
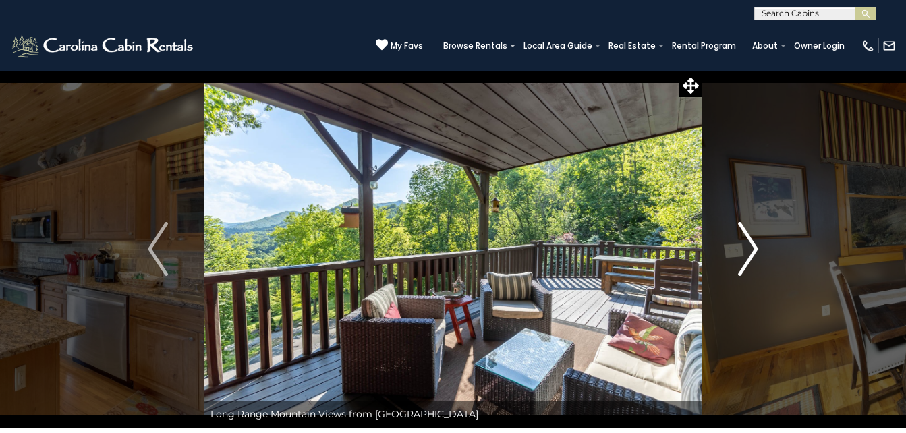
click at [755, 255] on img "Next" at bounding box center [748, 249] width 20 height 54
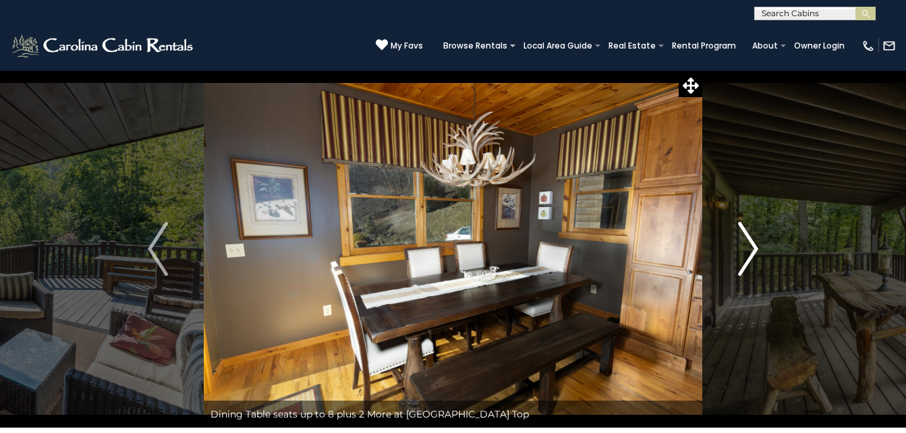
click at [755, 255] on img "Next" at bounding box center [748, 249] width 20 height 54
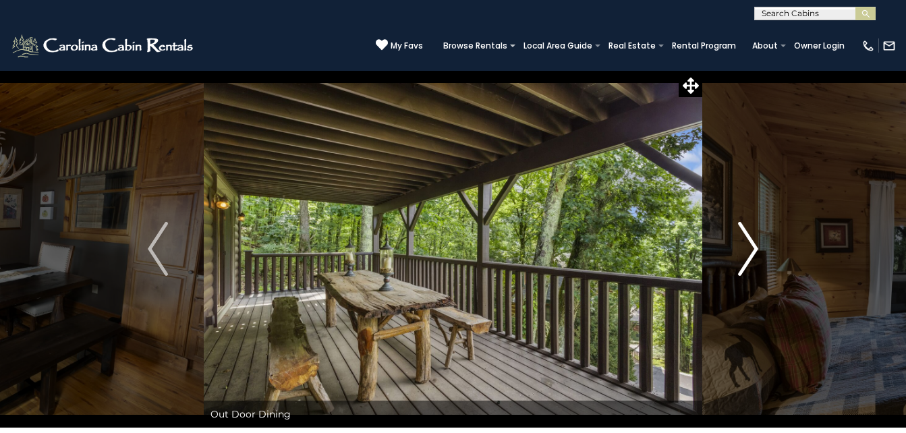
click at [765, 257] on button "Next" at bounding box center [749, 249] width 92 height 358
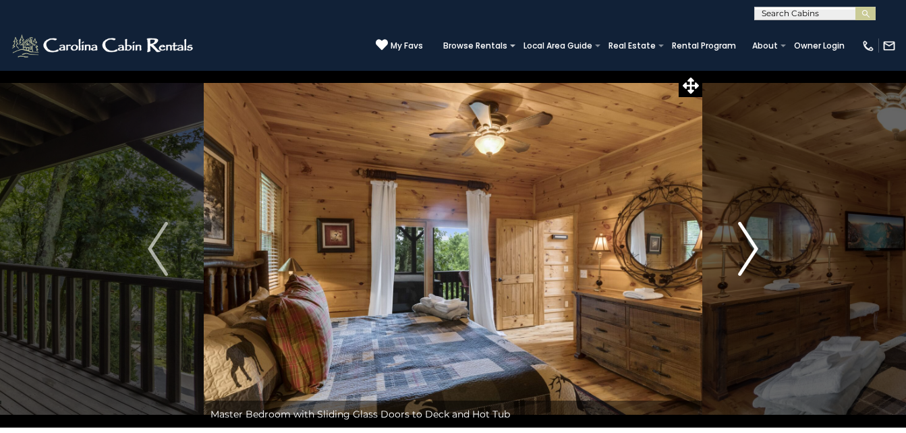
click at [767, 253] on button "Next" at bounding box center [749, 249] width 92 height 358
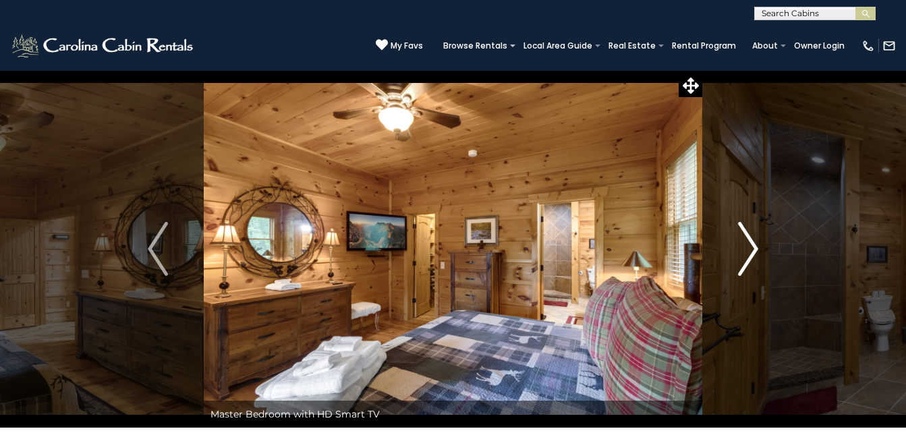
click at [763, 253] on button "Next" at bounding box center [749, 249] width 92 height 358
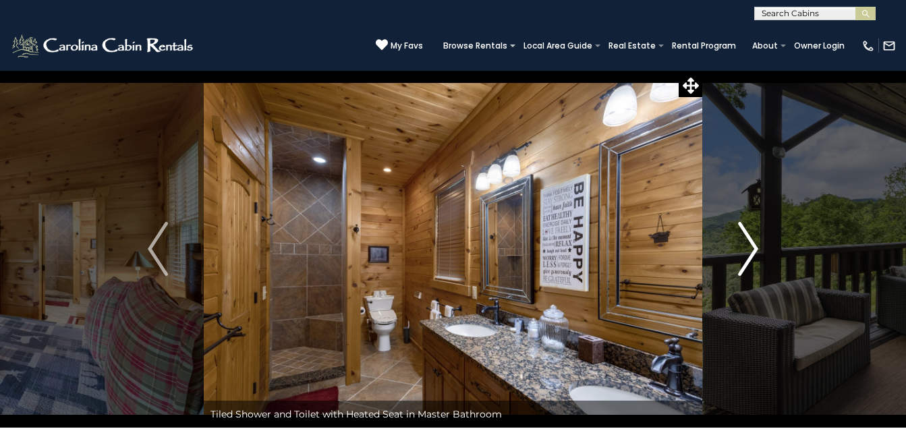
click at [753, 256] on img "Next" at bounding box center [748, 249] width 20 height 54
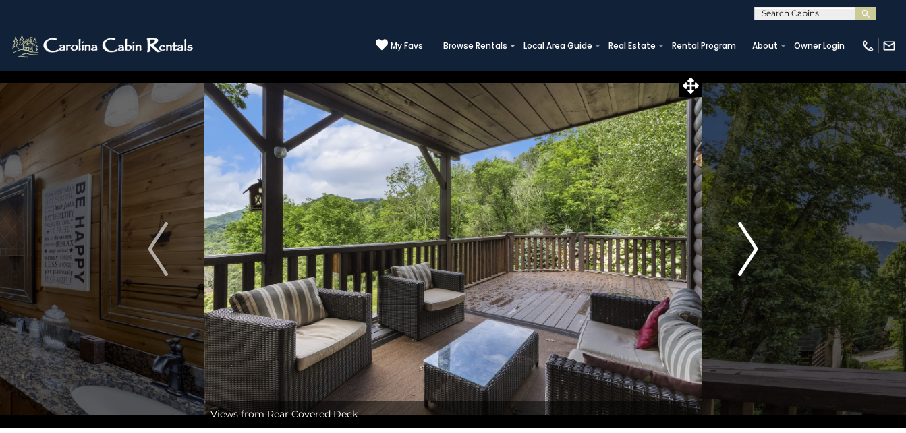
click at [752, 260] on img "Next" at bounding box center [748, 249] width 20 height 54
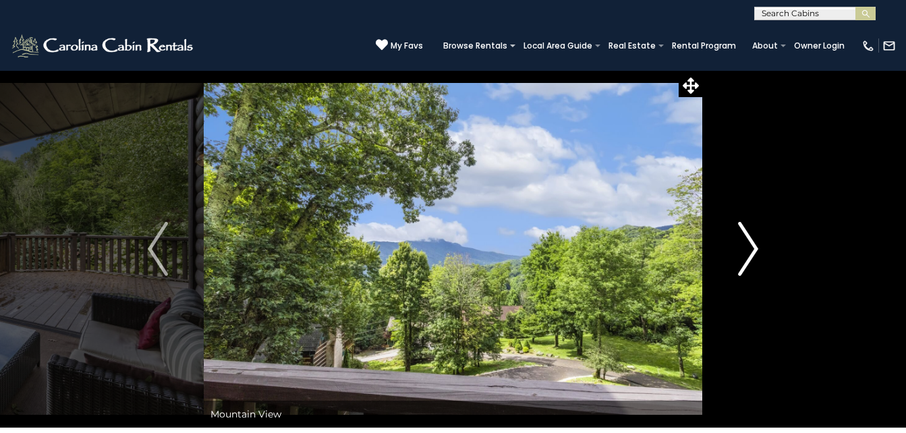
click at [753, 257] on img "Next" at bounding box center [748, 249] width 20 height 54
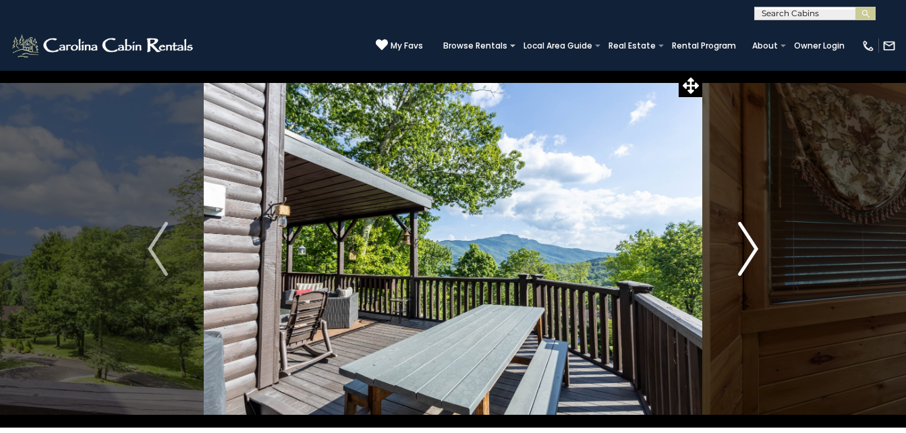
click at [753, 261] on img "Next" at bounding box center [748, 249] width 20 height 54
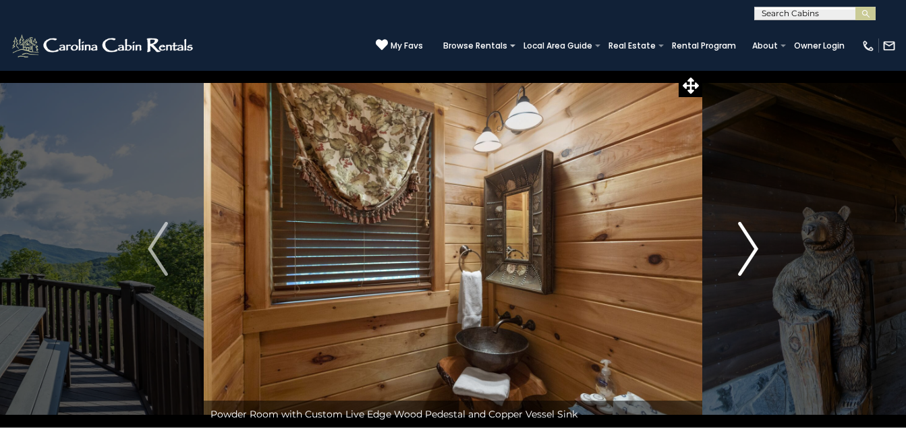
click at [753, 260] on img "Next" at bounding box center [748, 249] width 20 height 54
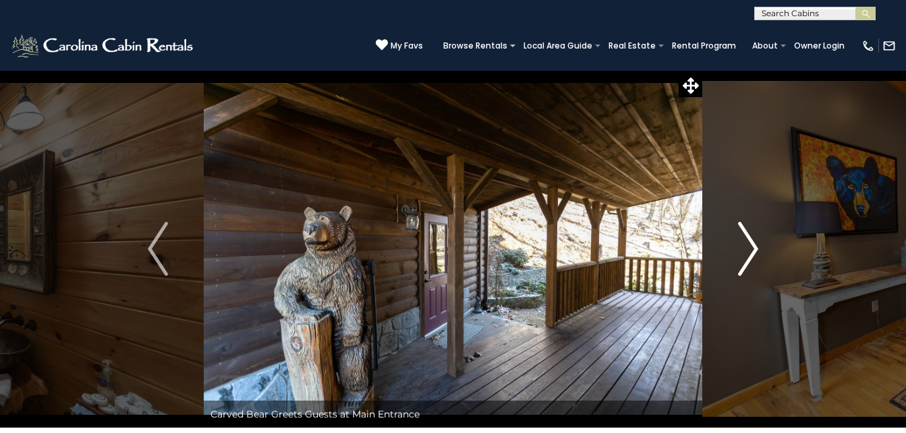
click at [750, 252] on img "Next" at bounding box center [748, 249] width 20 height 54
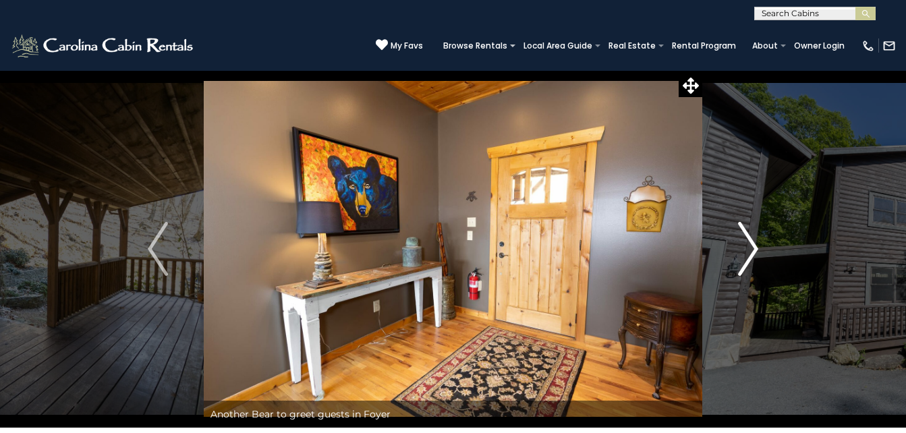
click at [747, 254] on img "Next" at bounding box center [748, 249] width 20 height 54
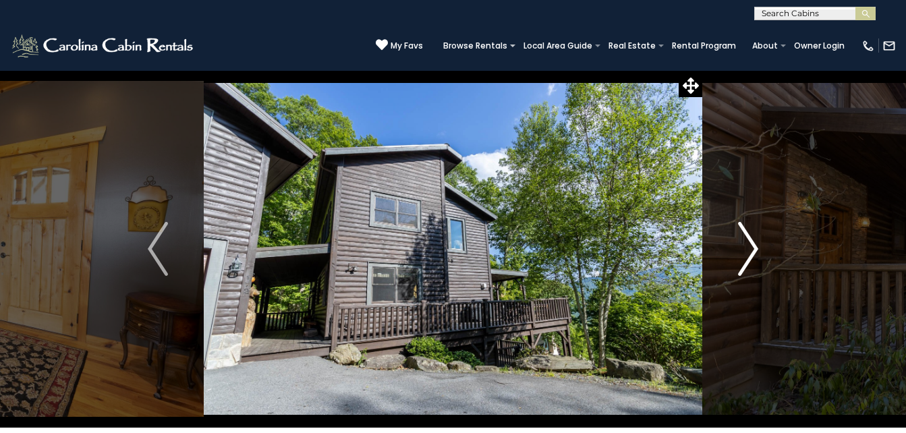
click at [755, 252] on img "Next" at bounding box center [748, 249] width 20 height 54
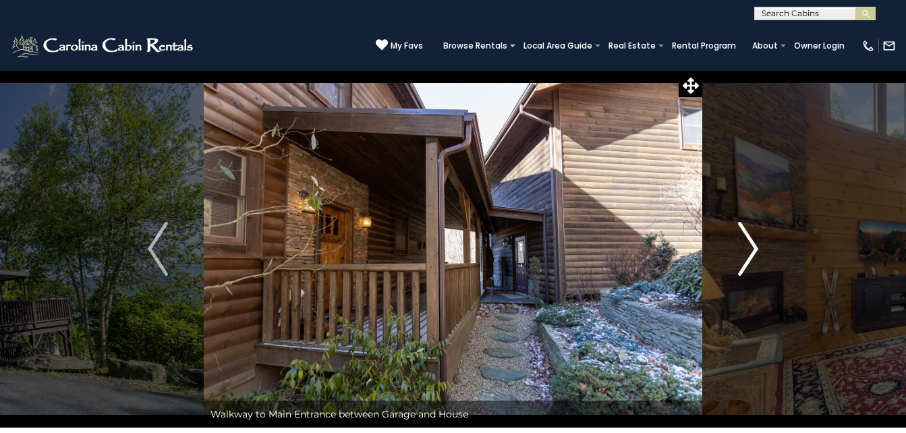
click at [754, 253] on img "Next" at bounding box center [748, 249] width 20 height 54
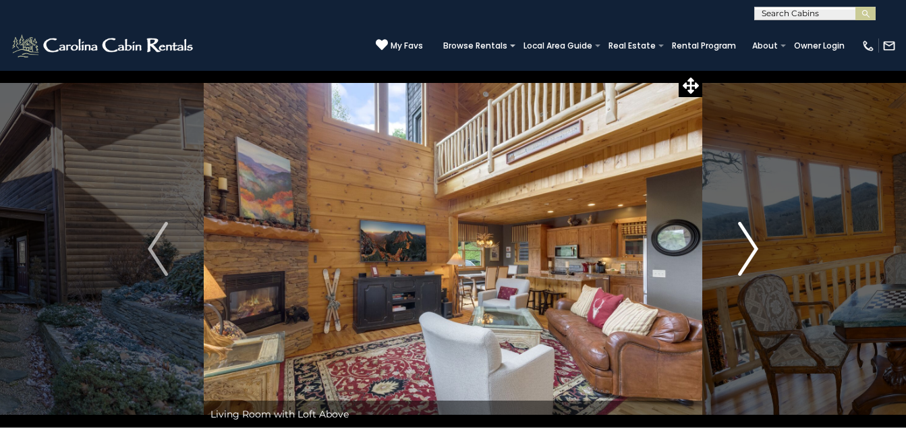
click at [746, 252] on img "Next" at bounding box center [748, 249] width 20 height 54
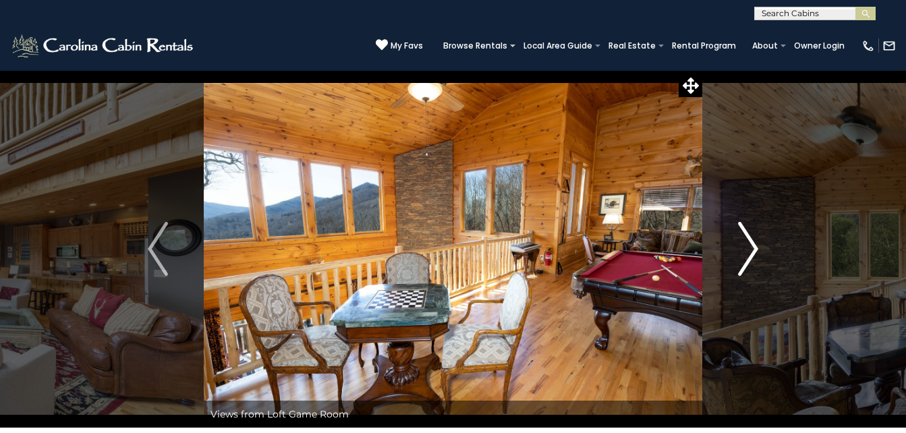
click at [753, 251] on img "Next" at bounding box center [748, 249] width 20 height 54
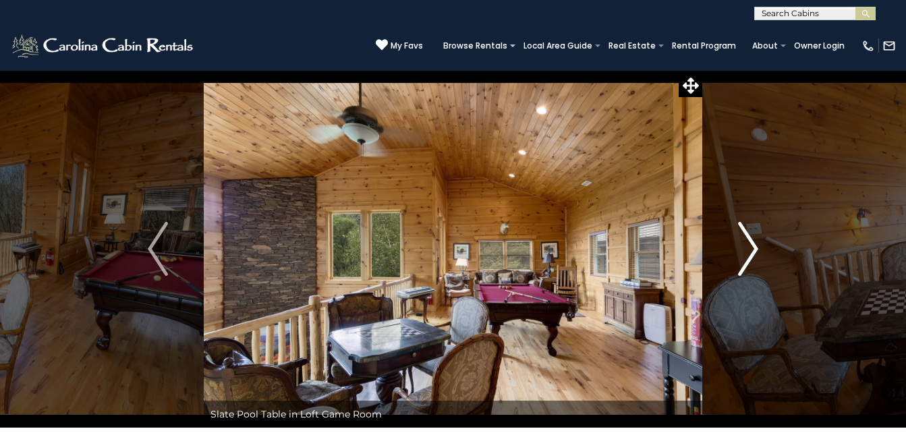
click at [751, 254] on img "Next" at bounding box center [748, 249] width 20 height 54
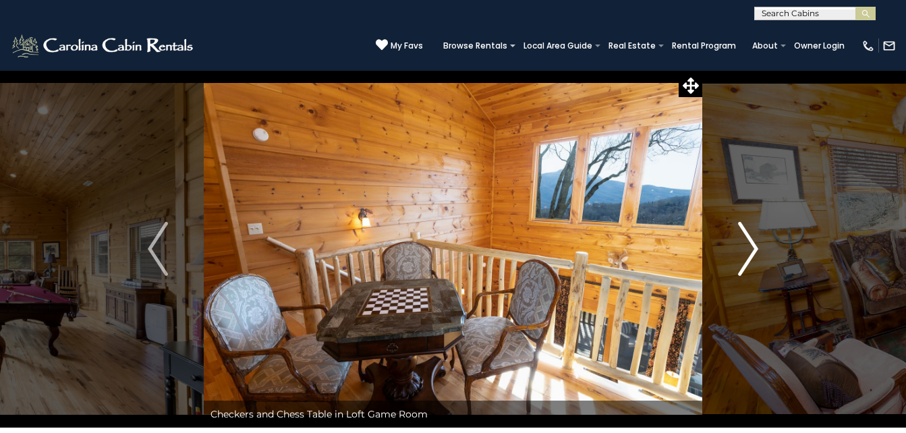
click at [759, 256] on button "Next" at bounding box center [749, 249] width 92 height 358
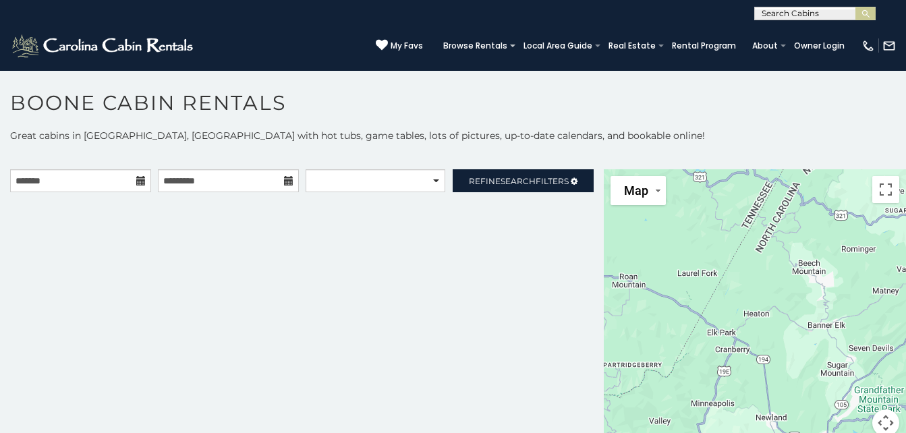
scroll to position [7, 0]
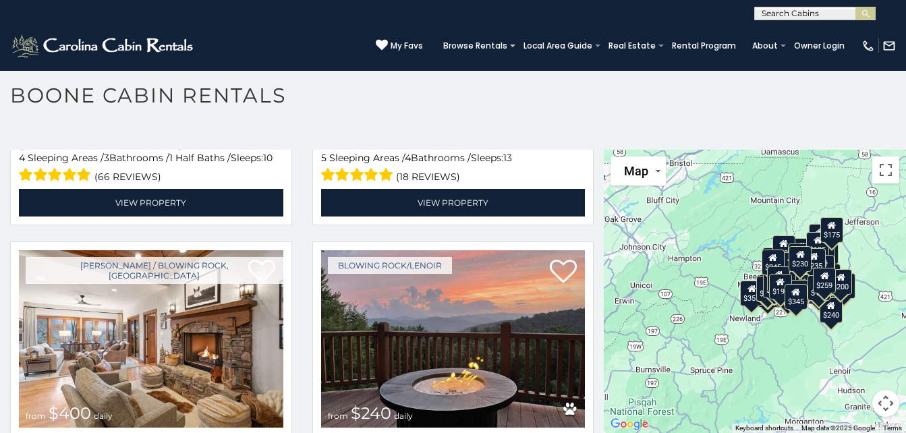
scroll to position [9082, 0]
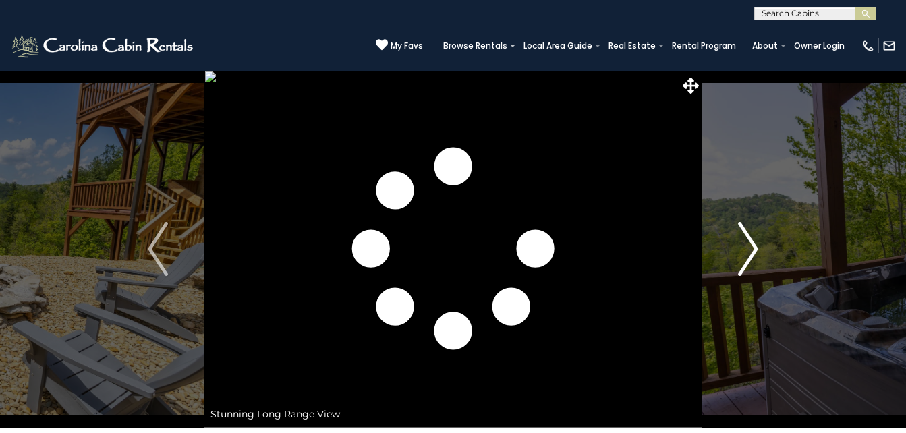
click at [750, 262] on img "Next" at bounding box center [748, 249] width 20 height 54
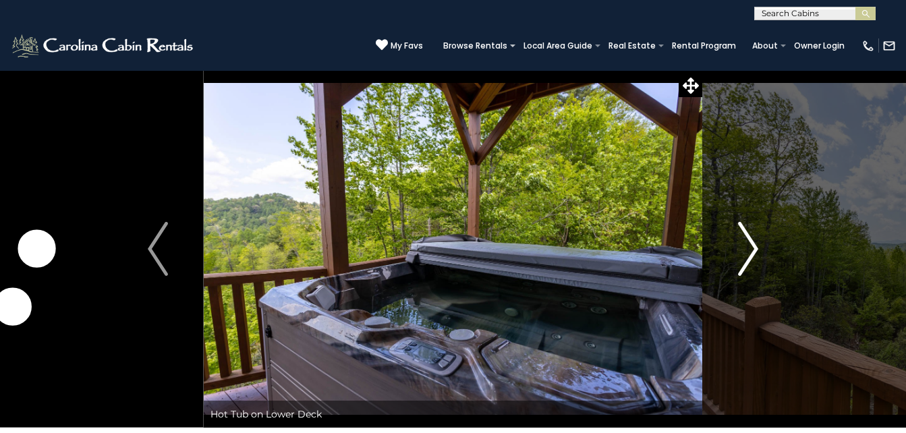
click at [749, 259] on img "Next" at bounding box center [748, 249] width 20 height 54
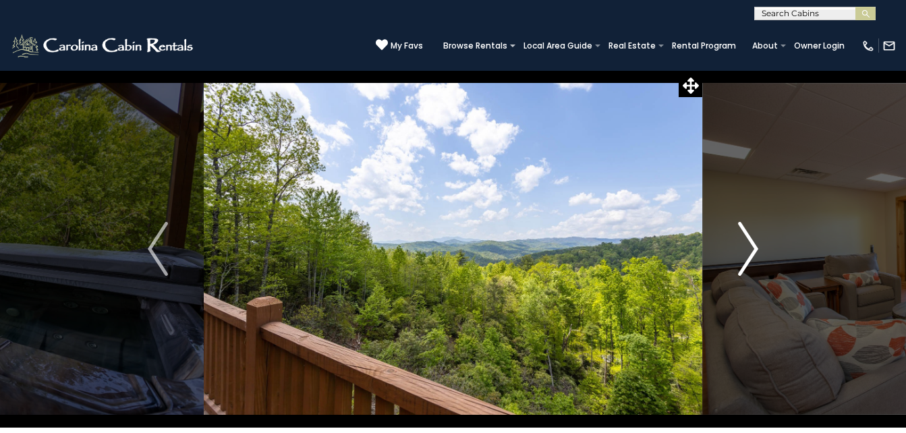
click at [749, 257] on img "Next" at bounding box center [748, 249] width 20 height 54
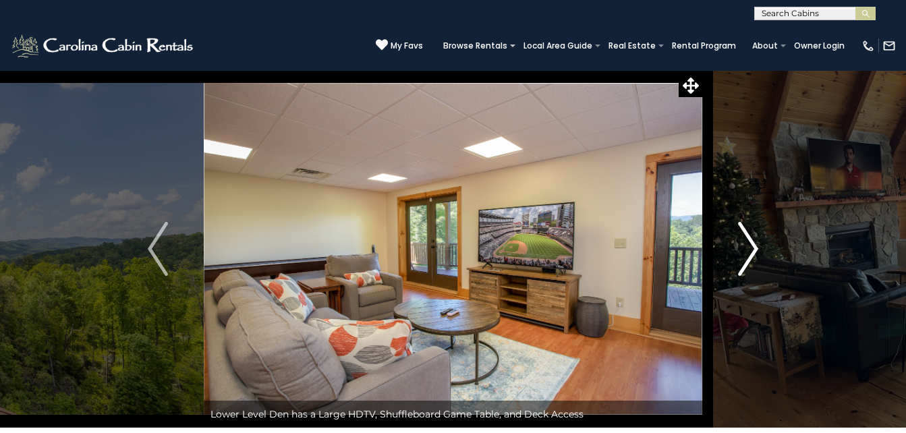
click at [749, 262] on img "Next" at bounding box center [748, 249] width 20 height 54
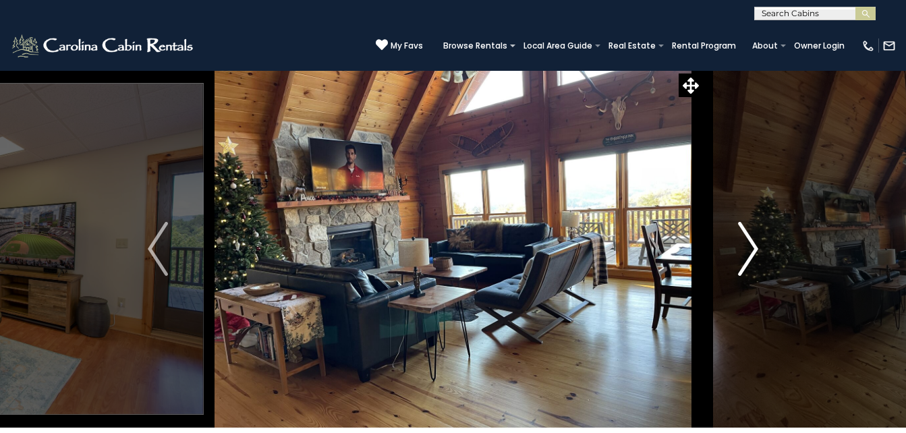
click at [755, 255] on img "Next" at bounding box center [748, 249] width 20 height 54
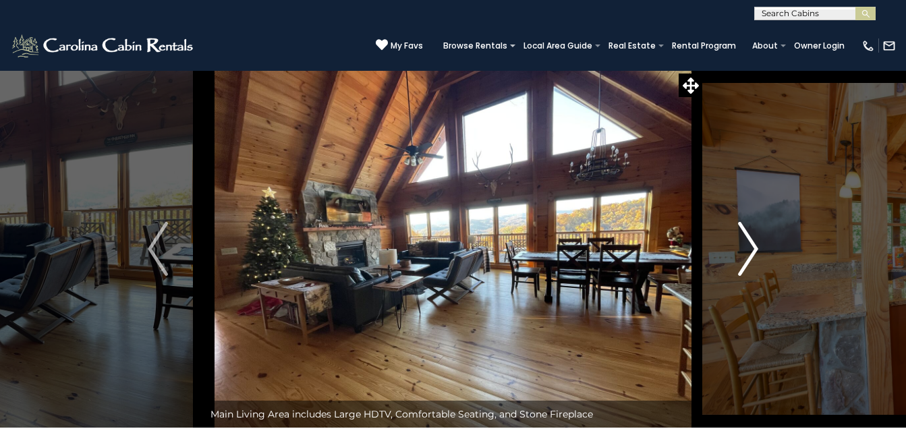
click at [763, 255] on button "Next" at bounding box center [749, 249] width 92 height 358
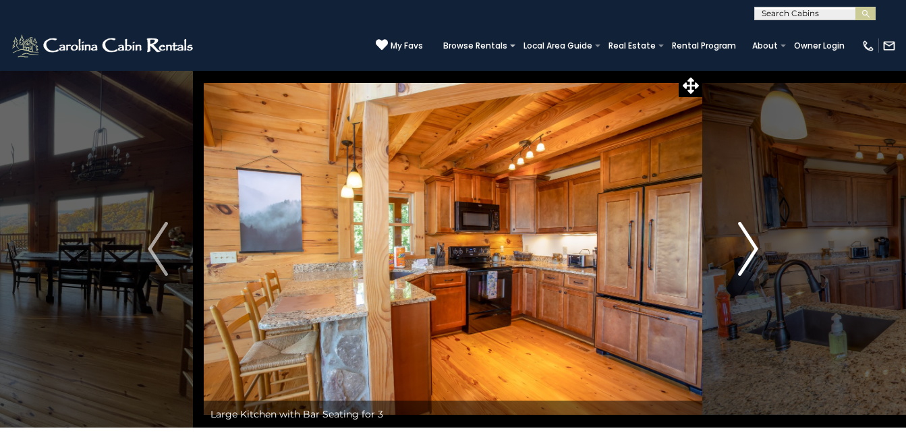
click at [757, 258] on img "Next" at bounding box center [748, 249] width 20 height 54
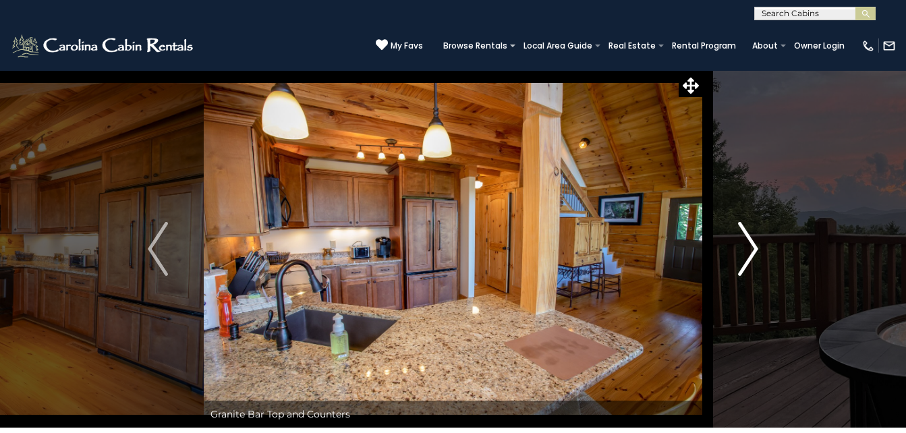
click at [763, 257] on button "Next" at bounding box center [749, 249] width 92 height 358
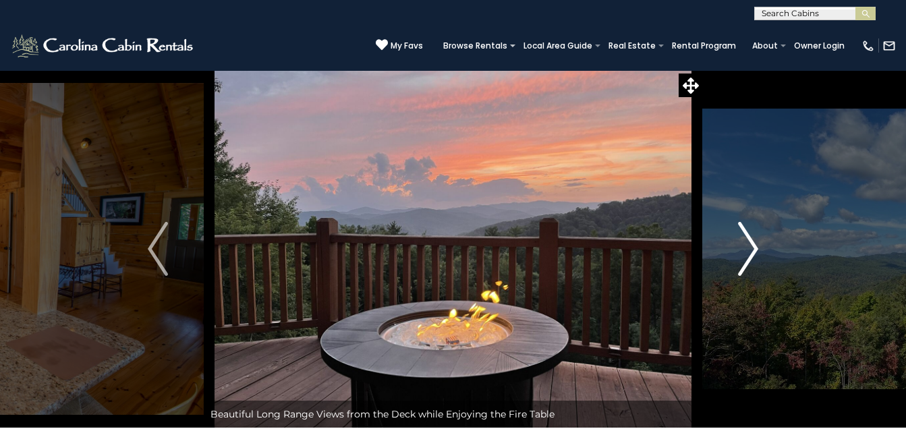
click at [761, 258] on button "Next" at bounding box center [749, 249] width 92 height 358
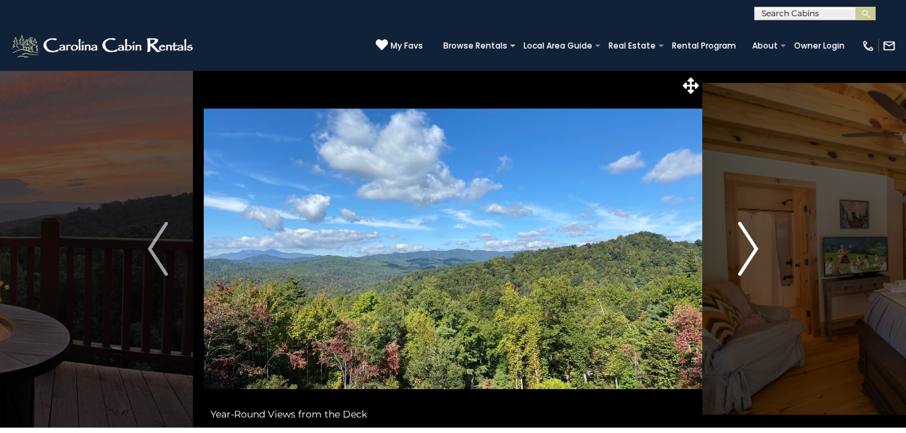
click at [762, 263] on button "Next" at bounding box center [749, 249] width 92 height 358
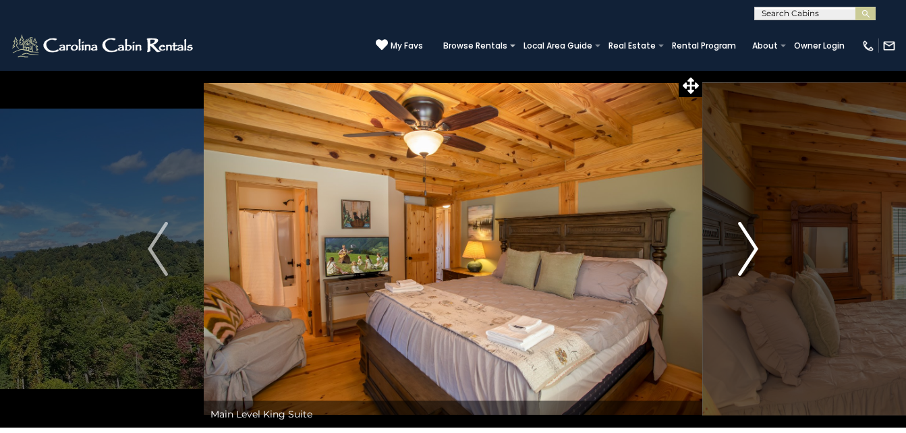
click at [757, 245] on img "Next" at bounding box center [748, 249] width 20 height 54
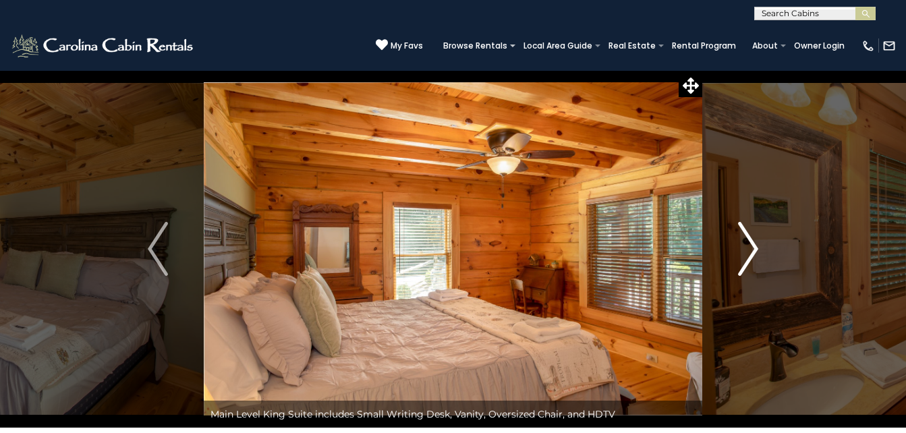
click at [761, 250] on button "Next" at bounding box center [749, 249] width 92 height 358
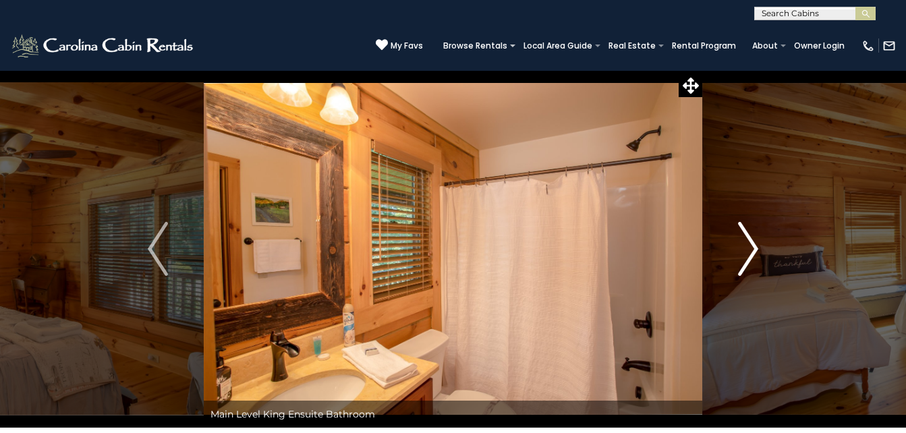
click at [755, 250] on img "Next" at bounding box center [748, 249] width 20 height 54
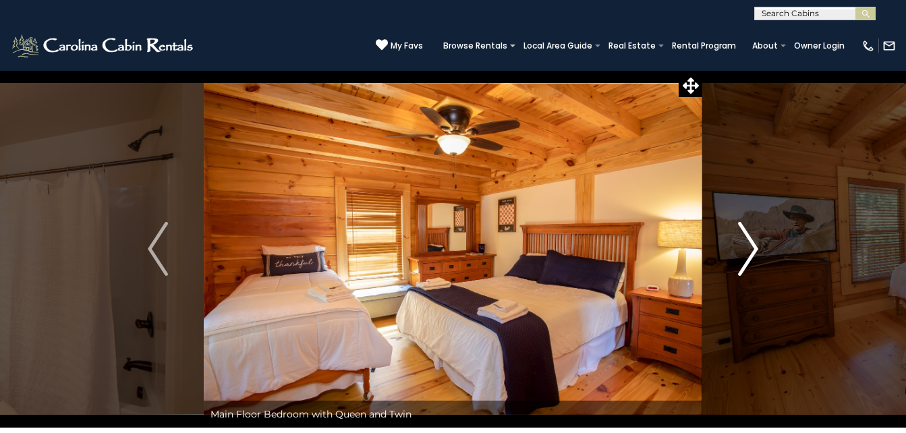
click at [761, 244] on button "Next" at bounding box center [749, 249] width 92 height 358
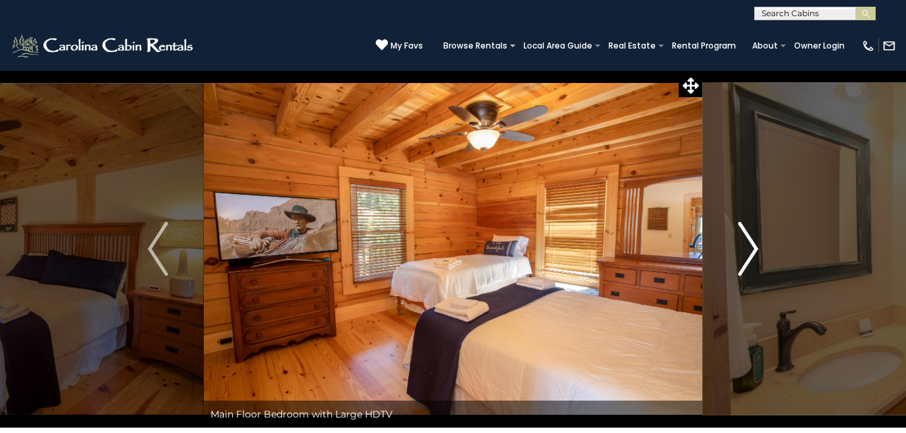
click at [761, 246] on button "Next" at bounding box center [749, 249] width 92 height 358
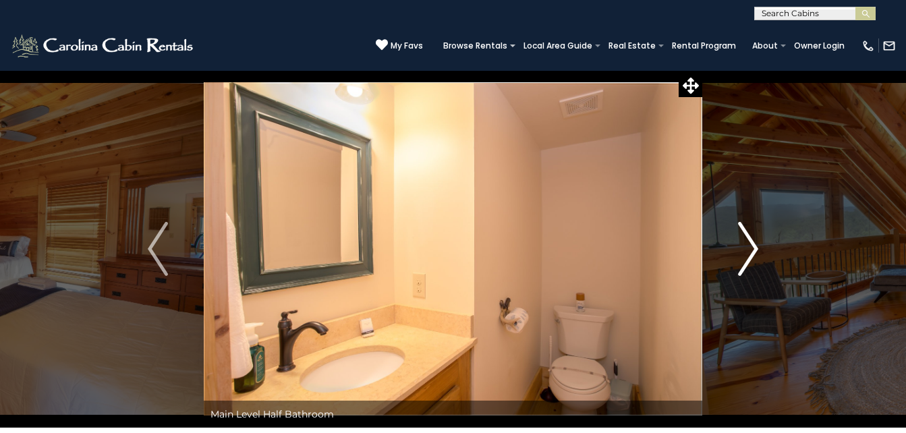
click at [759, 248] on img "Next" at bounding box center [748, 249] width 20 height 54
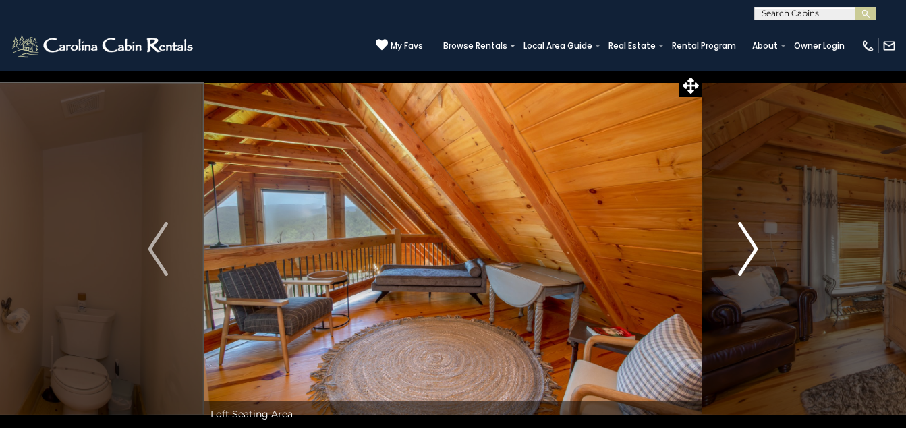
click at [761, 246] on button "Next" at bounding box center [749, 249] width 92 height 358
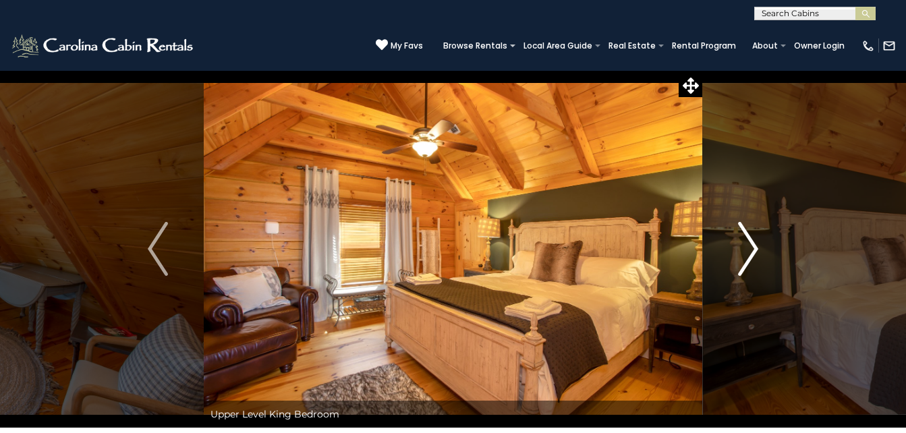
click at [762, 246] on button "Next" at bounding box center [749, 249] width 92 height 358
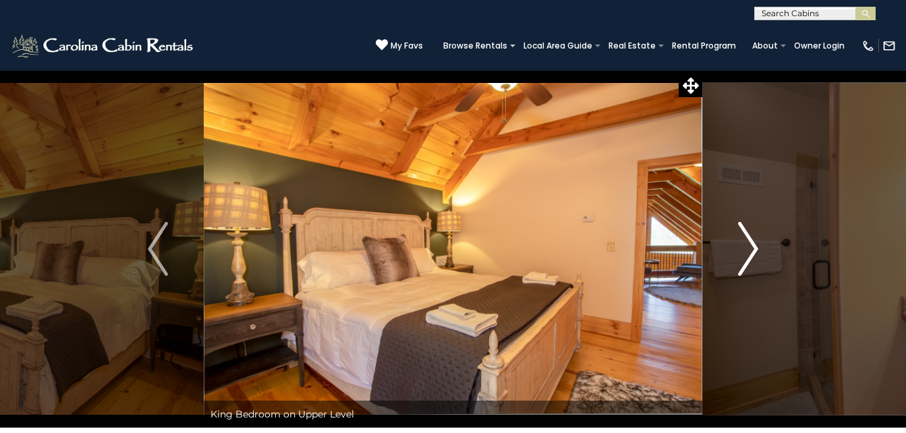
click at [756, 245] on img "Next" at bounding box center [748, 249] width 20 height 54
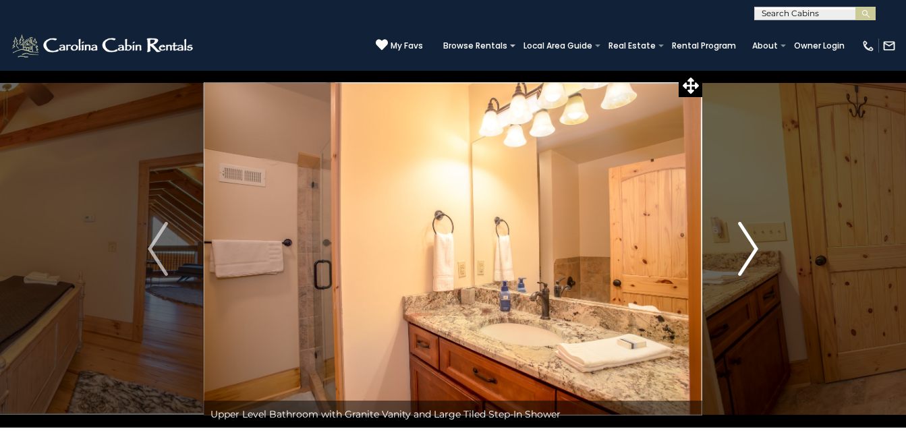
click at [756, 248] on img "Next" at bounding box center [748, 249] width 20 height 54
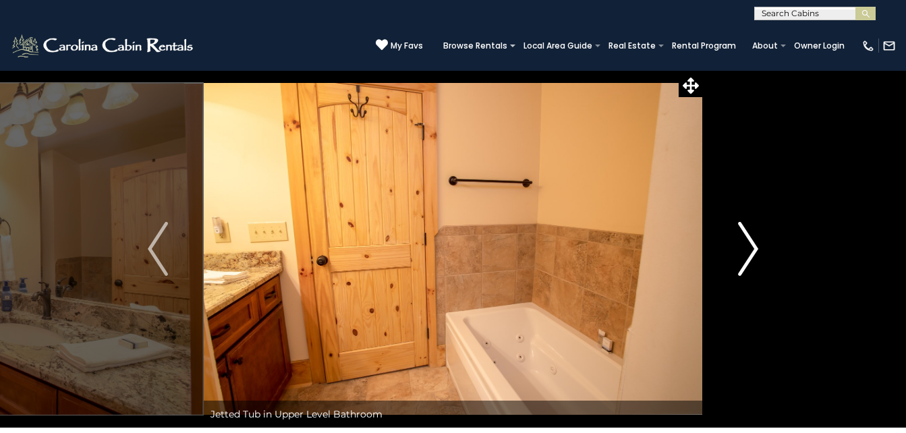
click at [753, 248] on img "Next" at bounding box center [748, 249] width 20 height 54
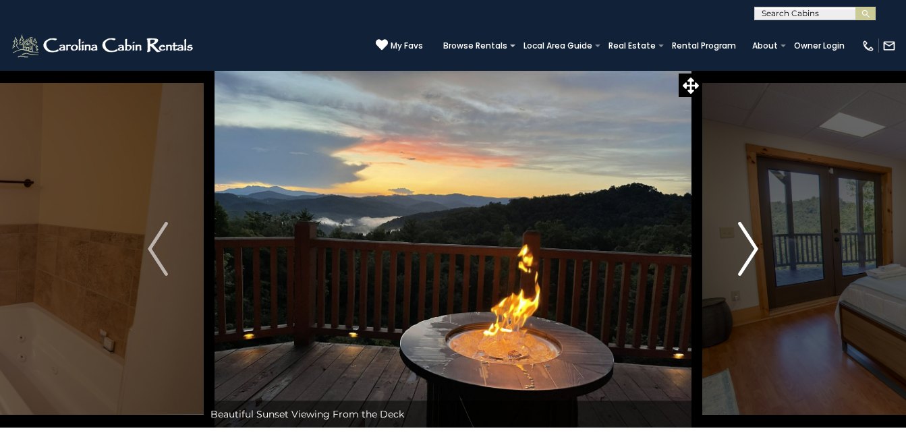
click at [755, 248] on img "Next" at bounding box center [748, 249] width 20 height 54
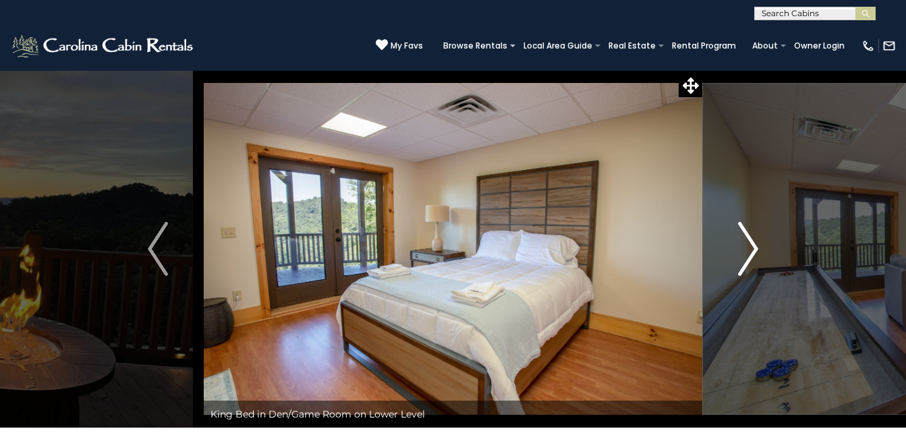
click at [761, 246] on button "Next" at bounding box center [749, 249] width 92 height 358
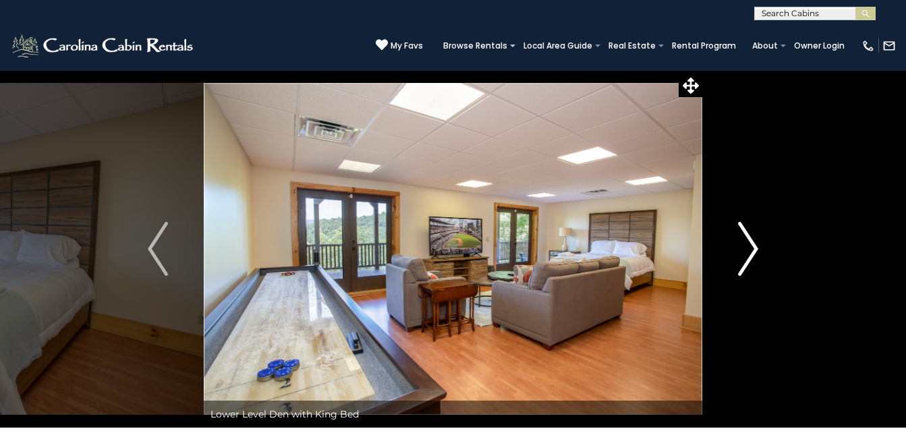
click at [760, 247] on button "Next" at bounding box center [749, 249] width 92 height 358
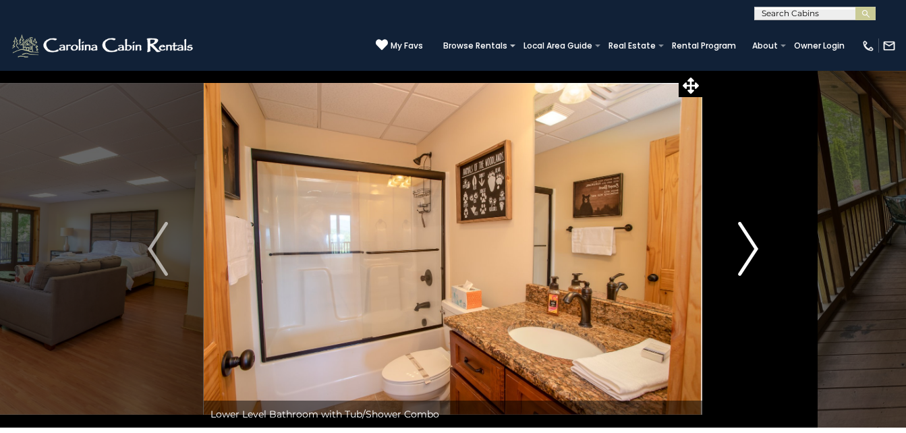
click at [762, 244] on button "Next" at bounding box center [749, 249] width 92 height 358
